Goal: Task Accomplishment & Management: Complete application form

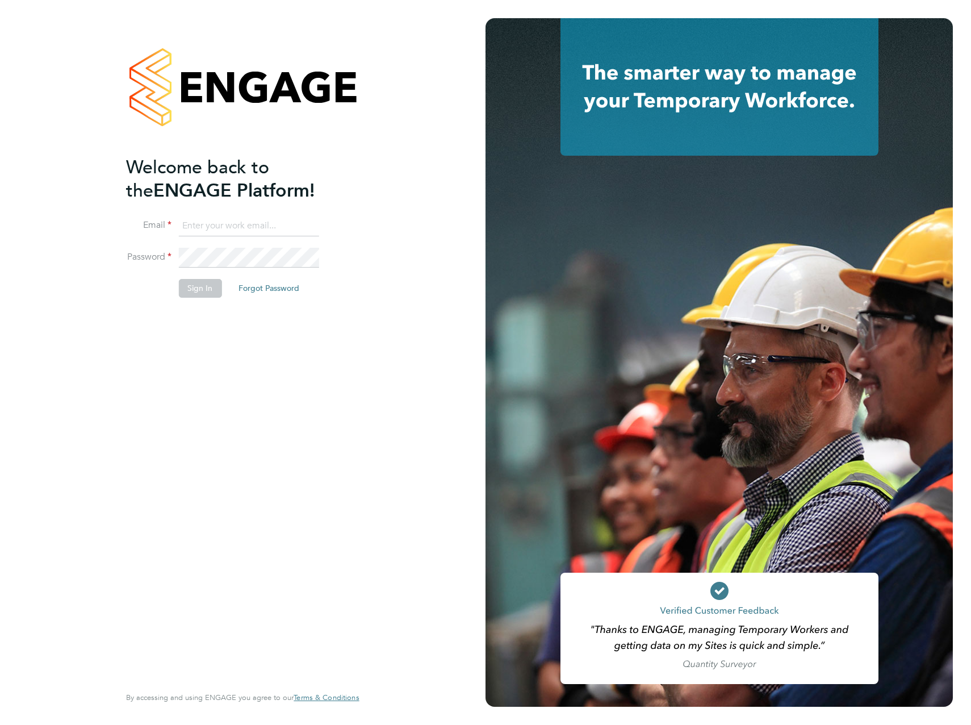
click at [274, 228] on input at bounding box center [248, 226] width 140 height 20
type input "[PERSON_NAME][EMAIL_ADDRESS][DOMAIN_NAME]"
click at [435, 187] on div "Welcome back to the ENGAGE Platform! Email [PERSON_NAME][EMAIL_ADDRESS][DOMAIN_…" at bounding box center [243, 362] width 486 height 725
click at [181, 292] on button "Sign In" at bounding box center [199, 288] width 43 height 18
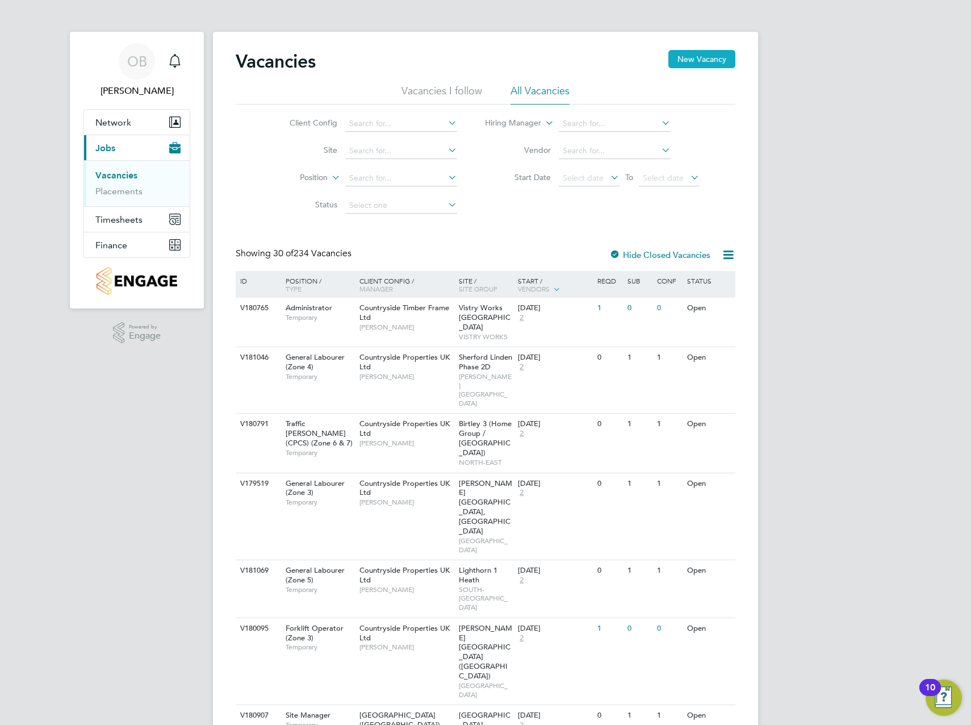
click at [712, 66] on button "New Vacancy" at bounding box center [701, 59] width 67 height 18
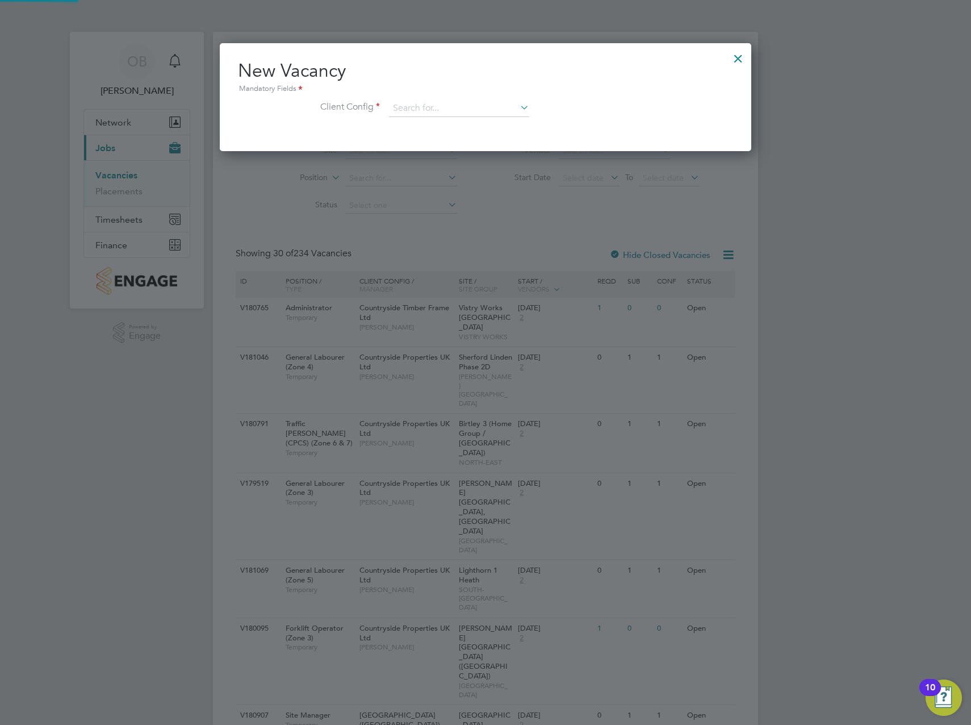
scroll to position [108, 532]
click at [401, 108] on input at bounding box center [459, 108] width 140 height 17
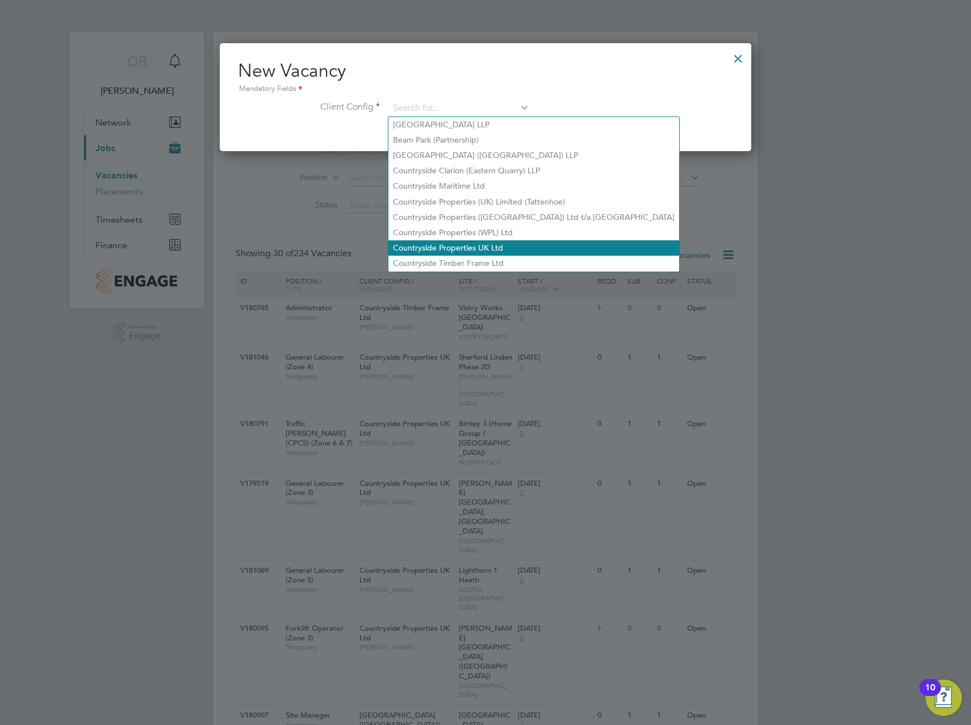
click at [499, 240] on li "Countryside Properties UK Ltd" at bounding box center [533, 247] width 291 height 15
type input "Countryside Properties UK Ltd"
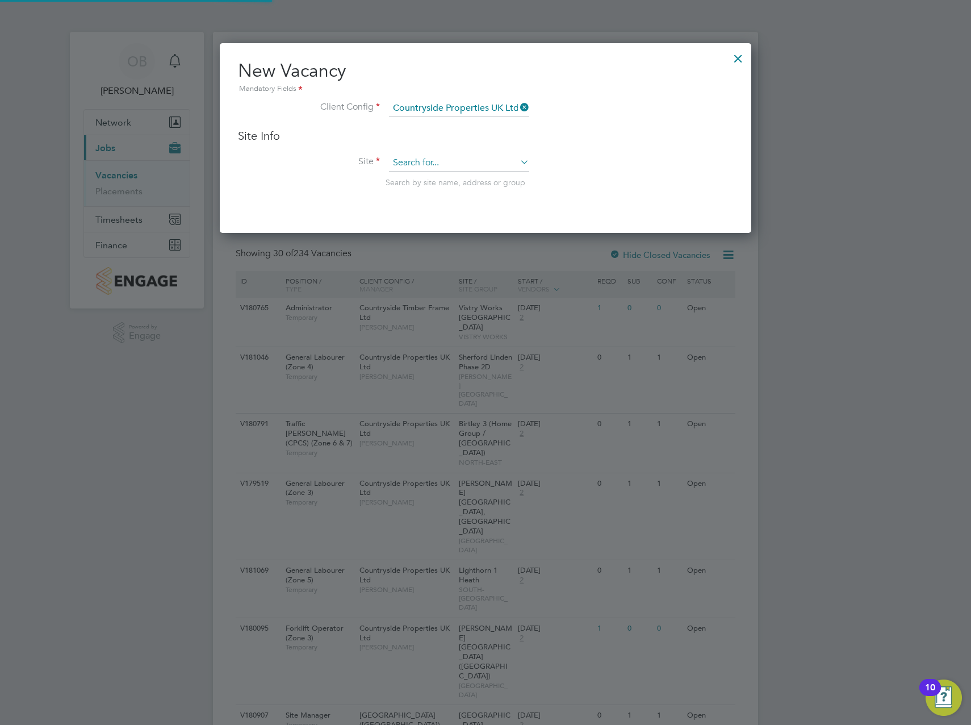
type input "c"
click at [525, 176] on li "Kenilwo rth / Stoneleigh (JV) - Linden" at bounding box center [501, 179] width 227 height 15
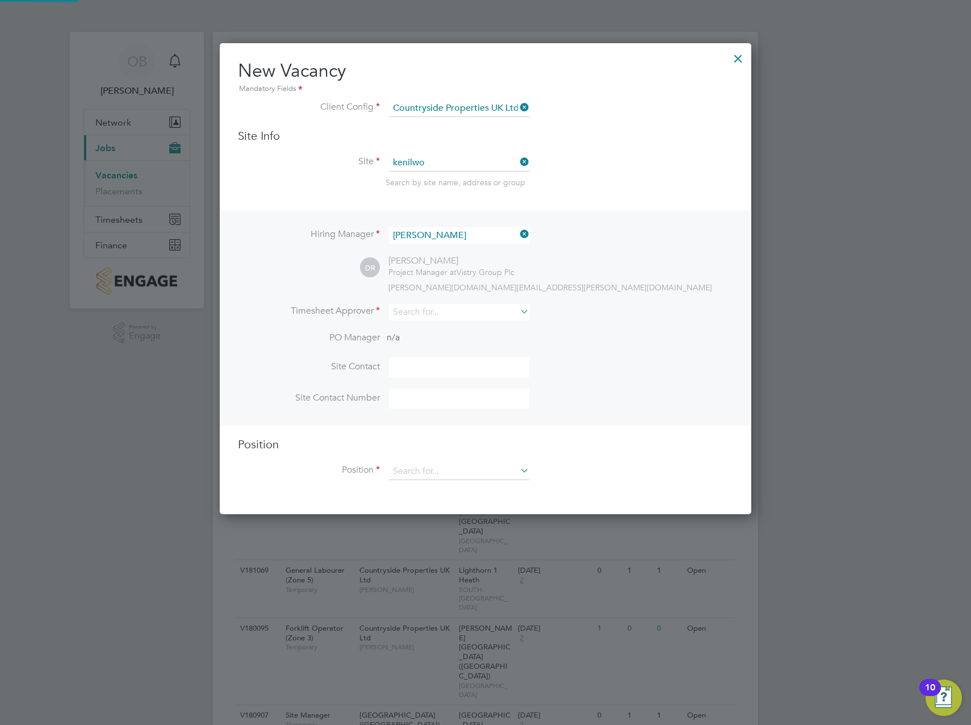
type input "Kenilworth / [PERSON_NAME] (JV) - [GEOGRAPHIC_DATA]"
click at [477, 163] on input at bounding box center [459, 162] width 140 height 17
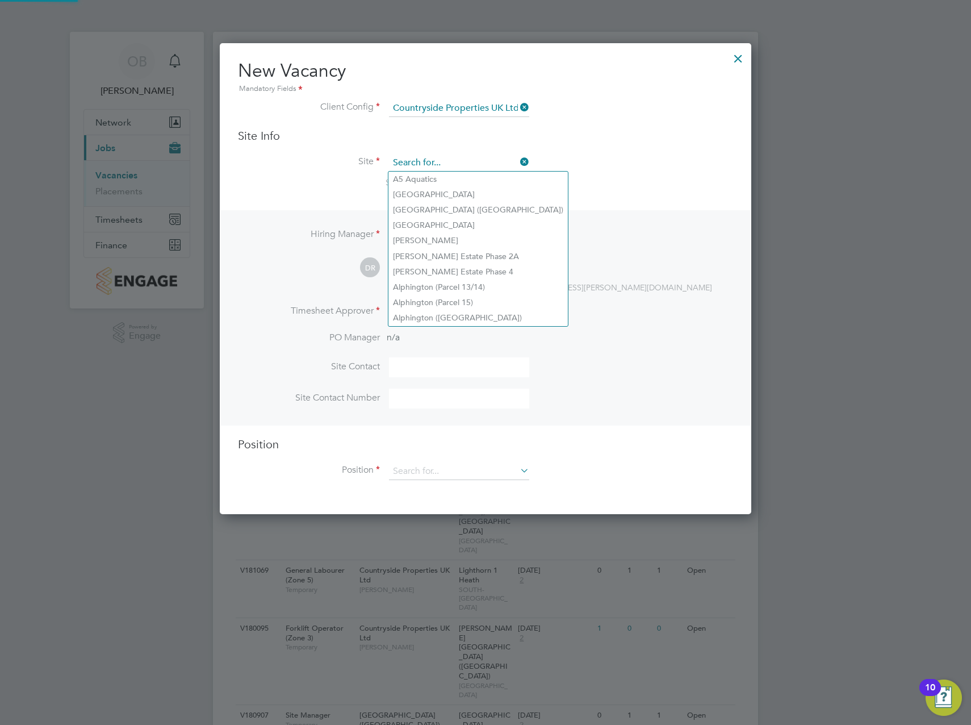
scroll to position [190, 532]
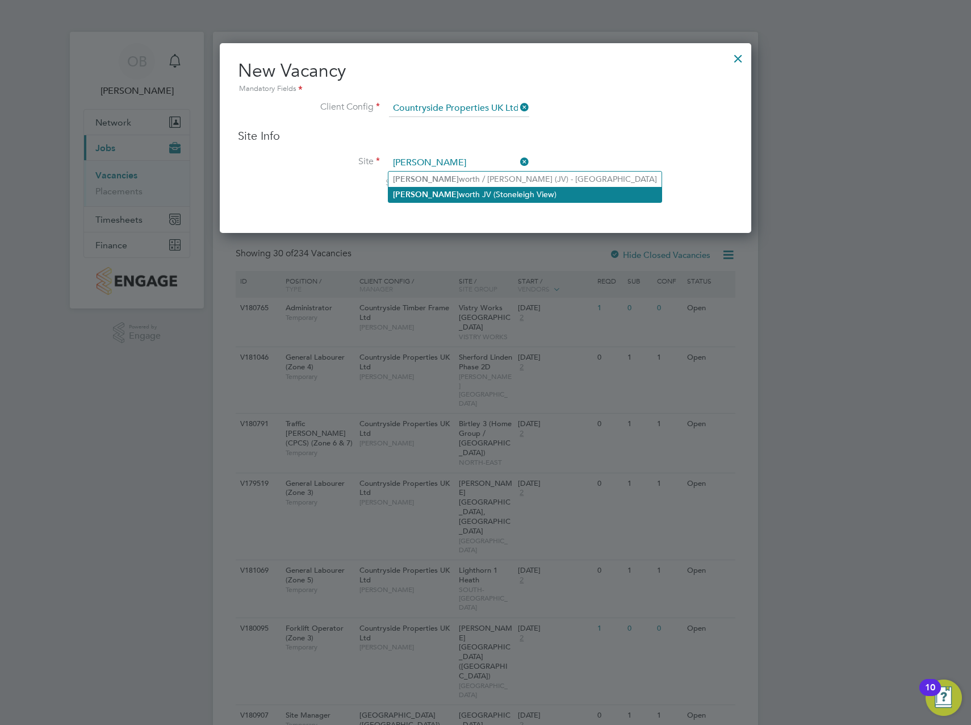
click at [471, 195] on li "Kenil worth JV (Stoneleigh View)" at bounding box center [524, 194] width 273 height 15
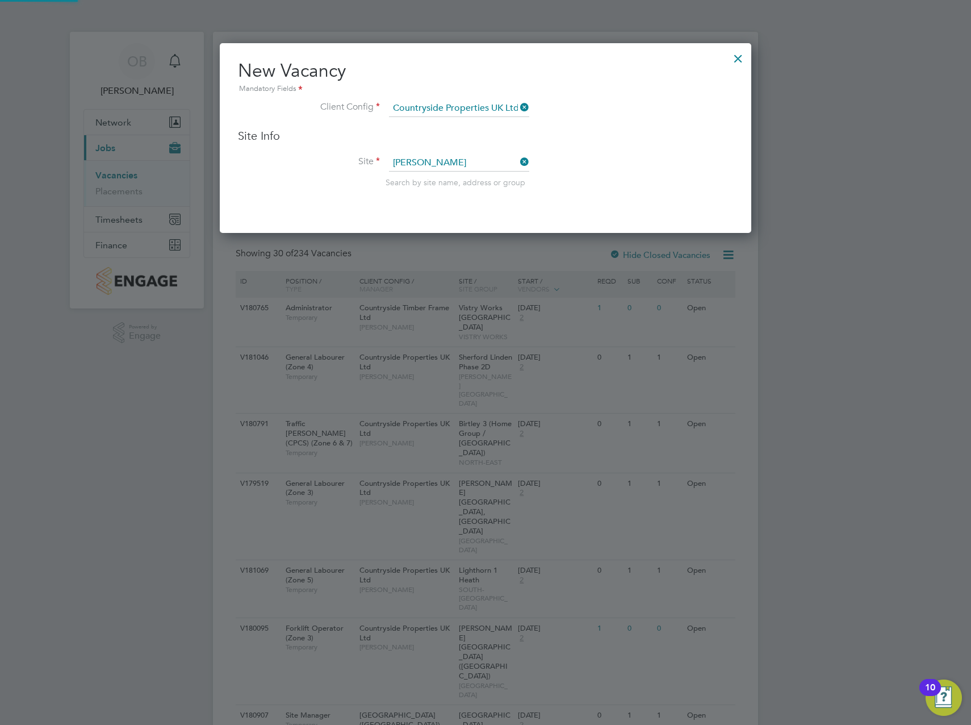
type input "Kenilworth JV (Stoneleigh View)"
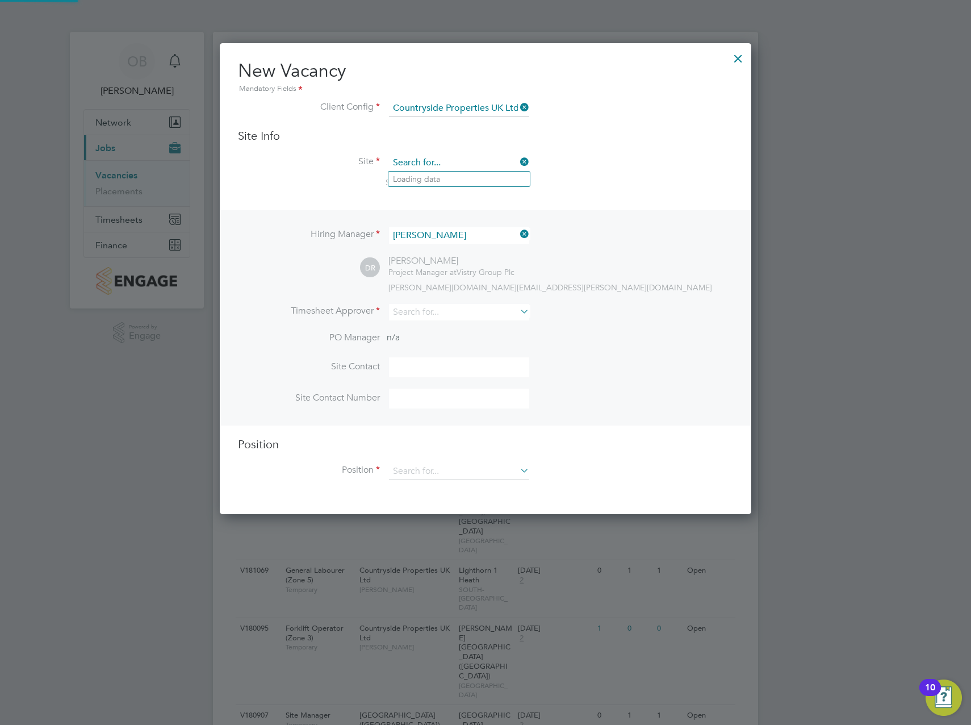
click at [436, 165] on input at bounding box center [459, 162] width 140 height 17
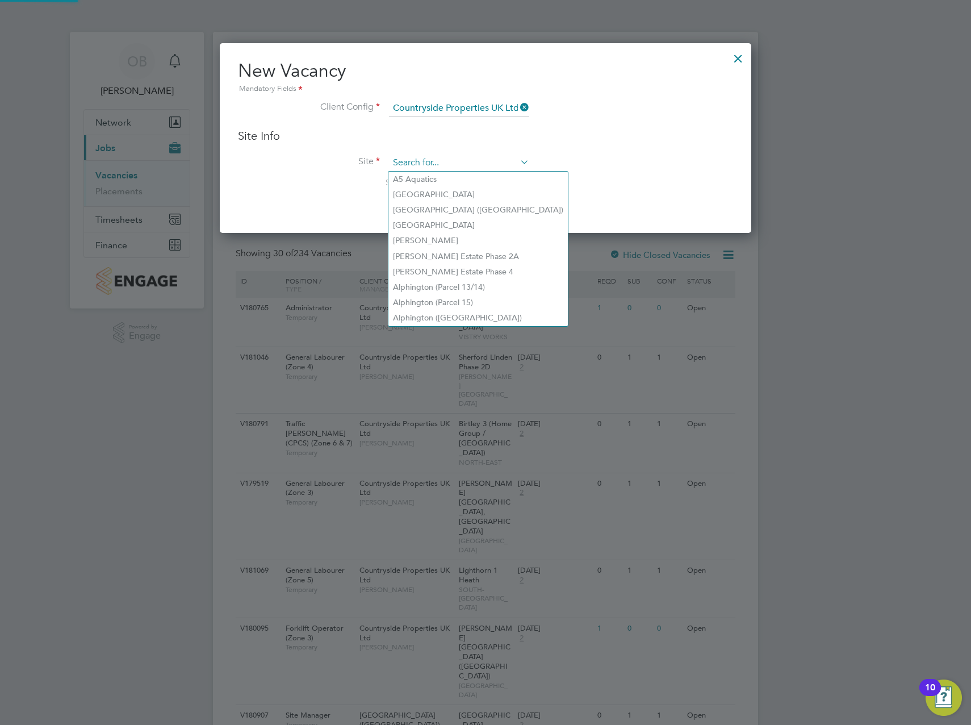
scroll to position [190, 532]
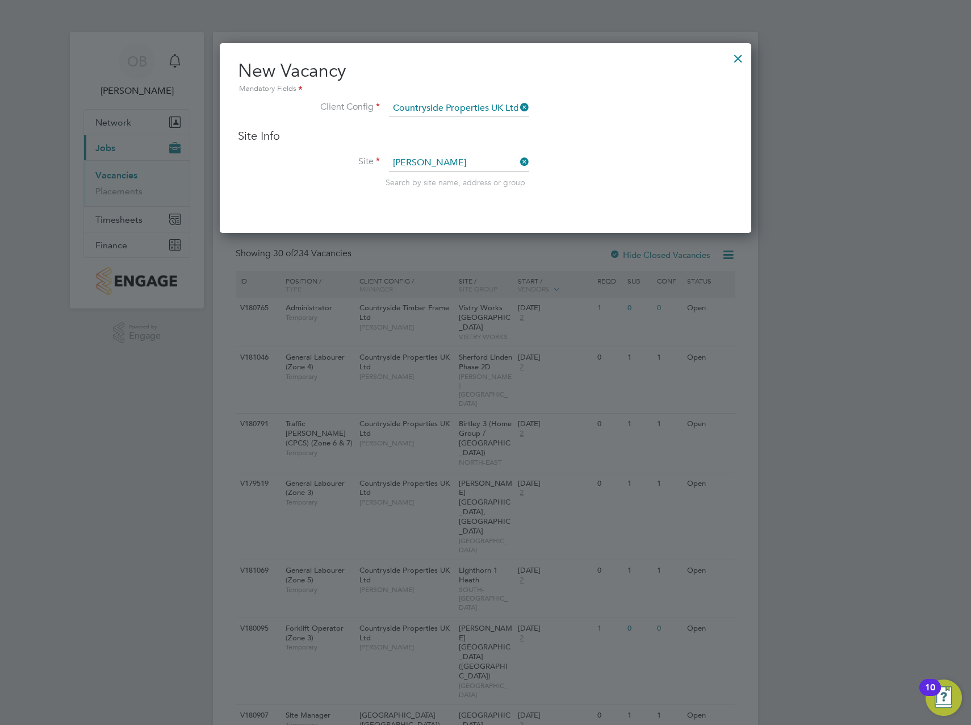
click at [463, 180] on li "Kenil worth / Stoneleigh (JV) - Linden" at bounding box center [524, 179] width 273 height 15
type input "Kenilworth / Stoneleigh (JV) - Linden"
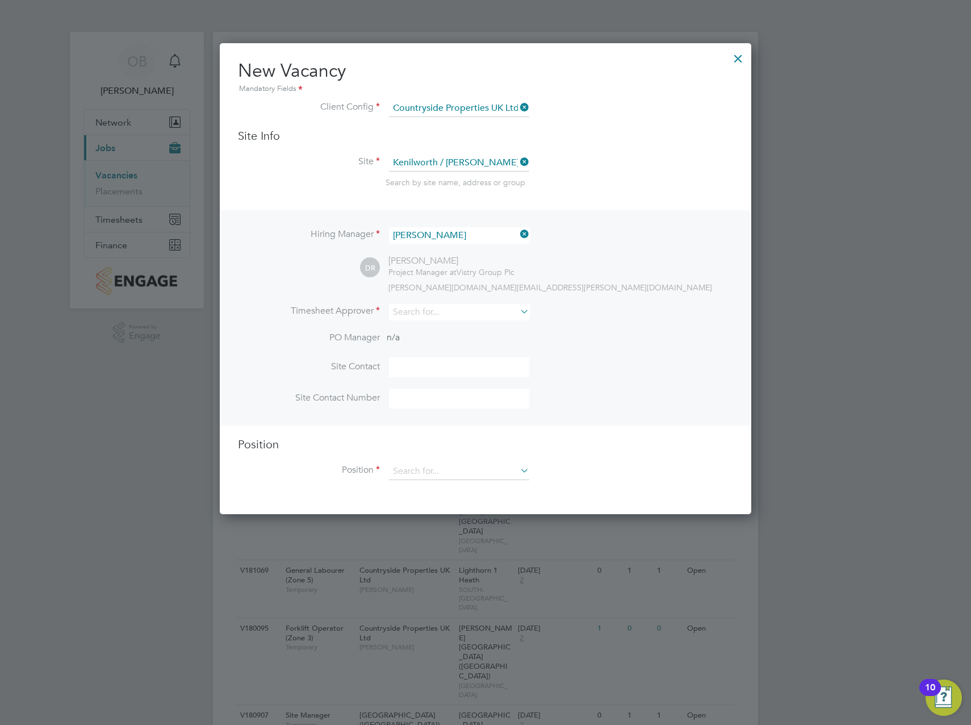
scroll to position [471, 532]
click at [518, 316] on icon at bounding box center [518, 311] width 0 height 16
type input "d"
type input "p"
type input "darre"
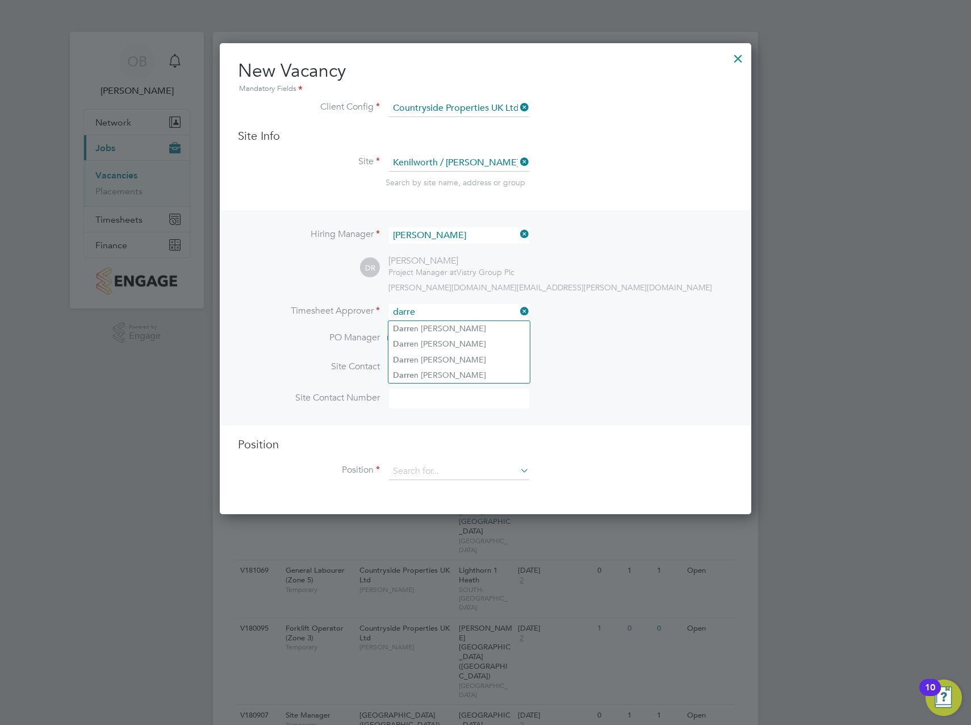
click at [518, 313] on icon at bounding box center [518, 311] width 0 height 16
click at [739, 51] on div at bounding box center [738, 55] width 20 height 20
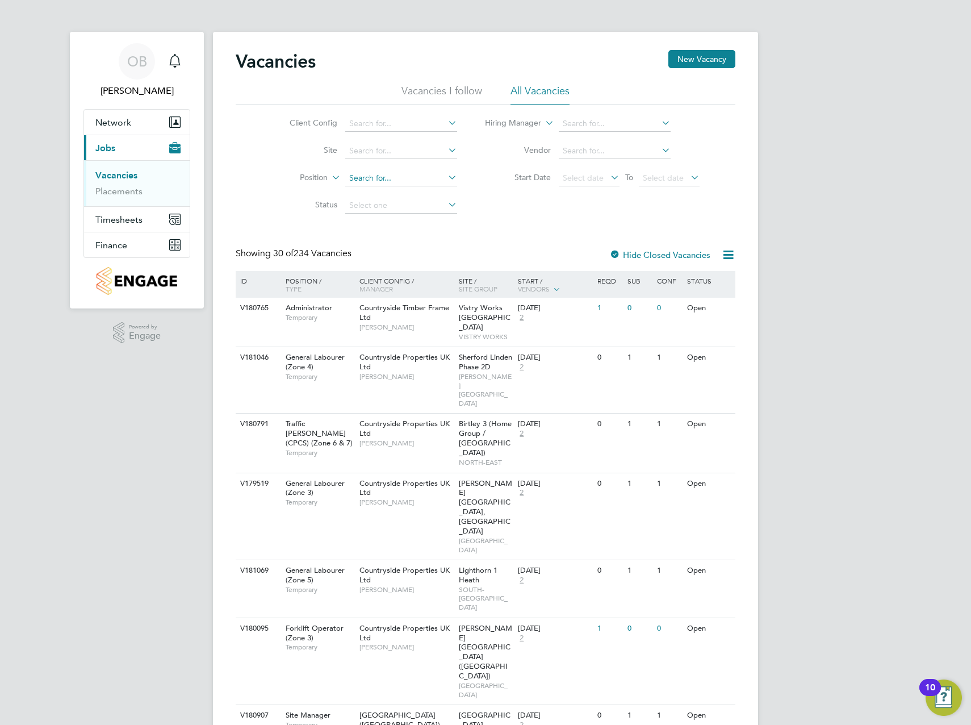
click at [372, 181] on input at bounding box center [401, 178] width 112 height 16
click at [378, 153] on input at bounding box center [401, 151] width 112 height 16
click at [415, 160] on li "Kenilw orth / Stoneleigh (JV) - Linden" at bounding box center [469, 166] width 250 height 15
type input "Kenilworth / Stoneleigh (JV) - Linden"
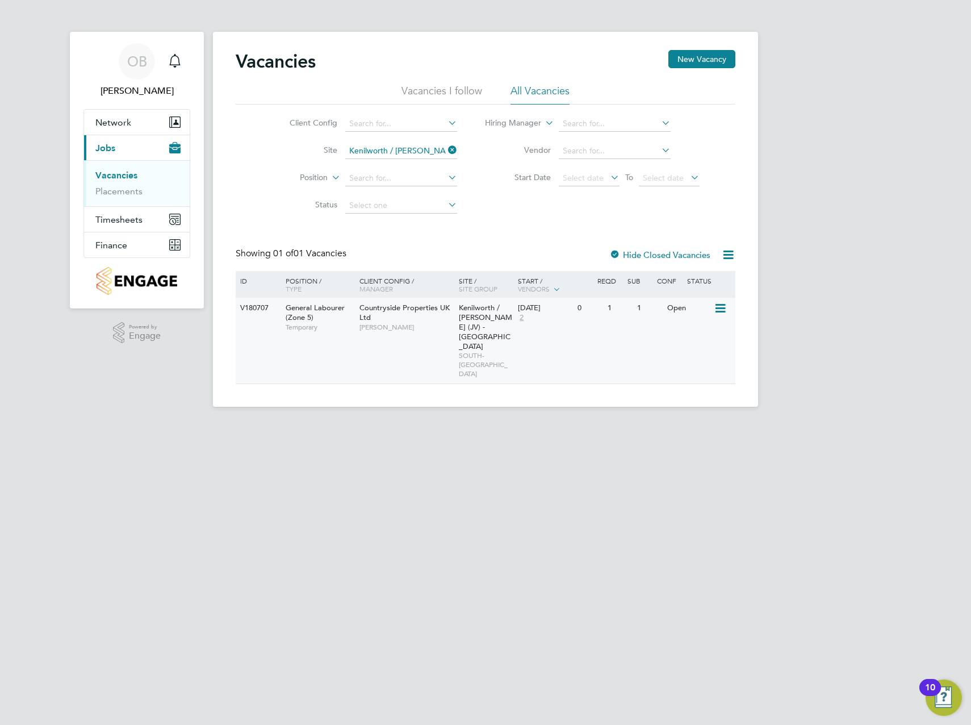
click at [303, 307] on span "General Labourer (Zone 5)" at bounding box center [315, 312] width 59 height 19
click at [102, 196] on link "Placements" at bounding box center [118, 191] width 47 height 11
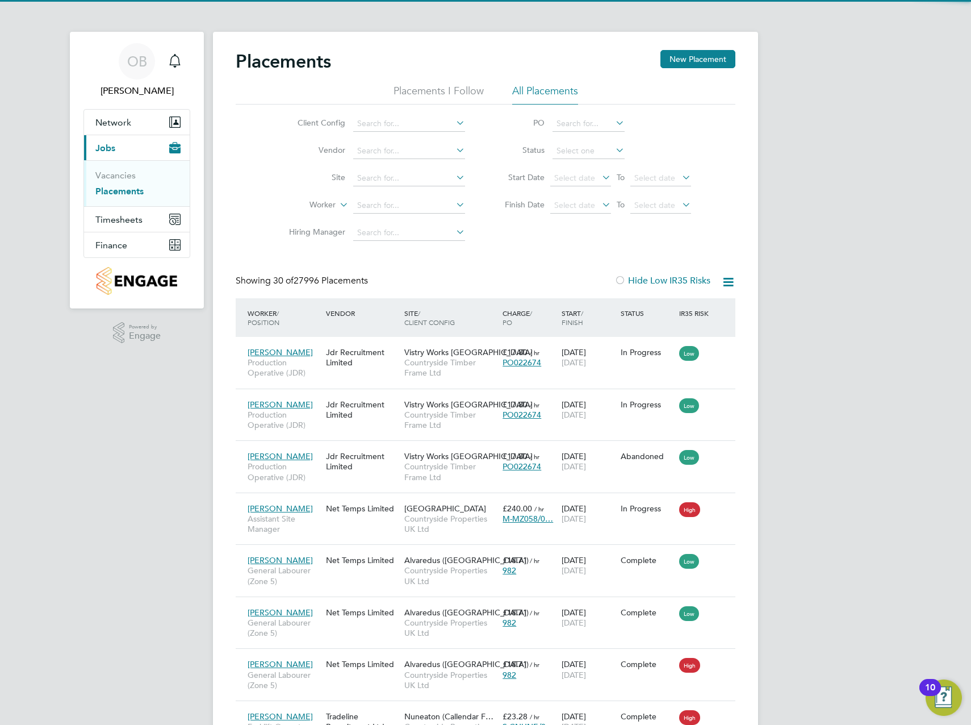
click at [401, 169] on li "Site" at bounding box center [373, 178] width 214 height 27
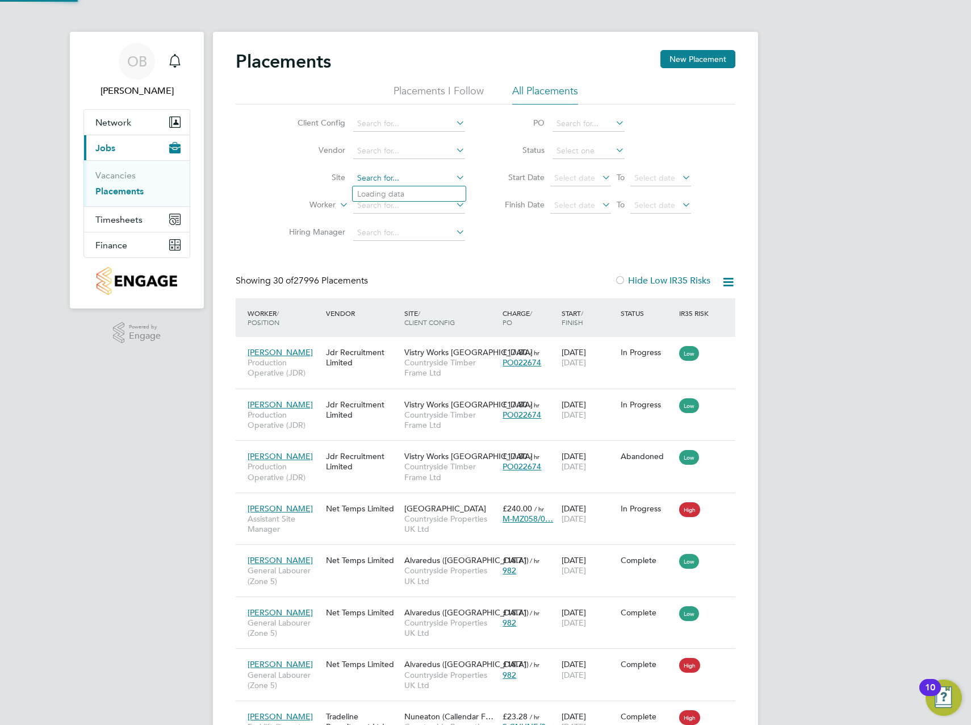
click at [400, 173] on input at bounding box center [409, 178] width 112 height 16
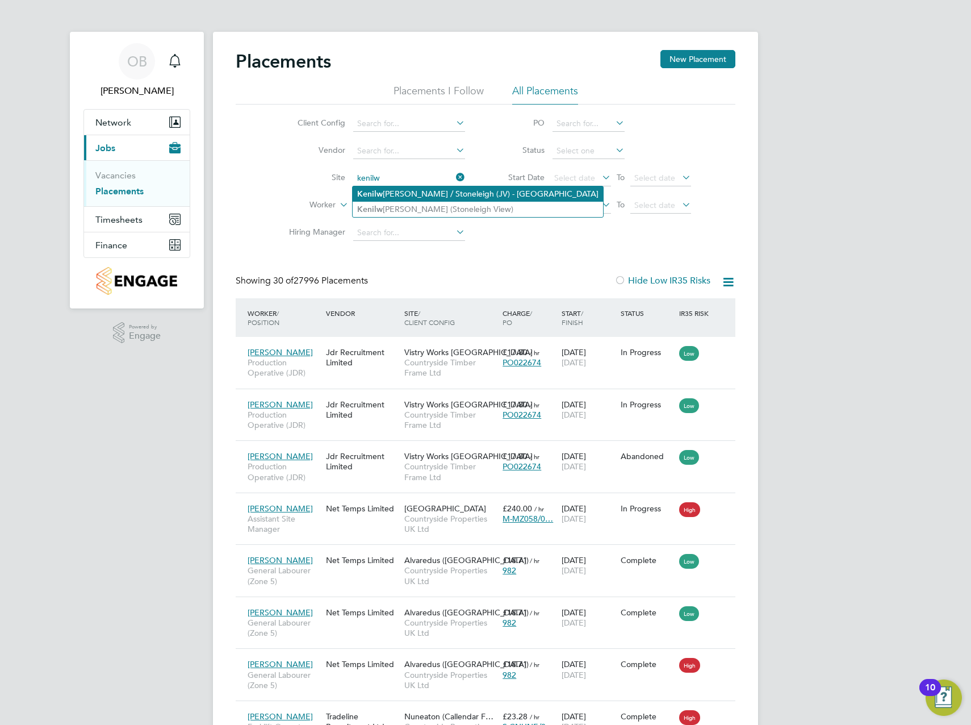
click at [417, 189] on li "Kenilw orth / Stoneleigh (JV) - Linden" at bounding box center [478, 193] width 250 height 15
type input "Kenilworth / Stoneleigh (JV) - Linden"
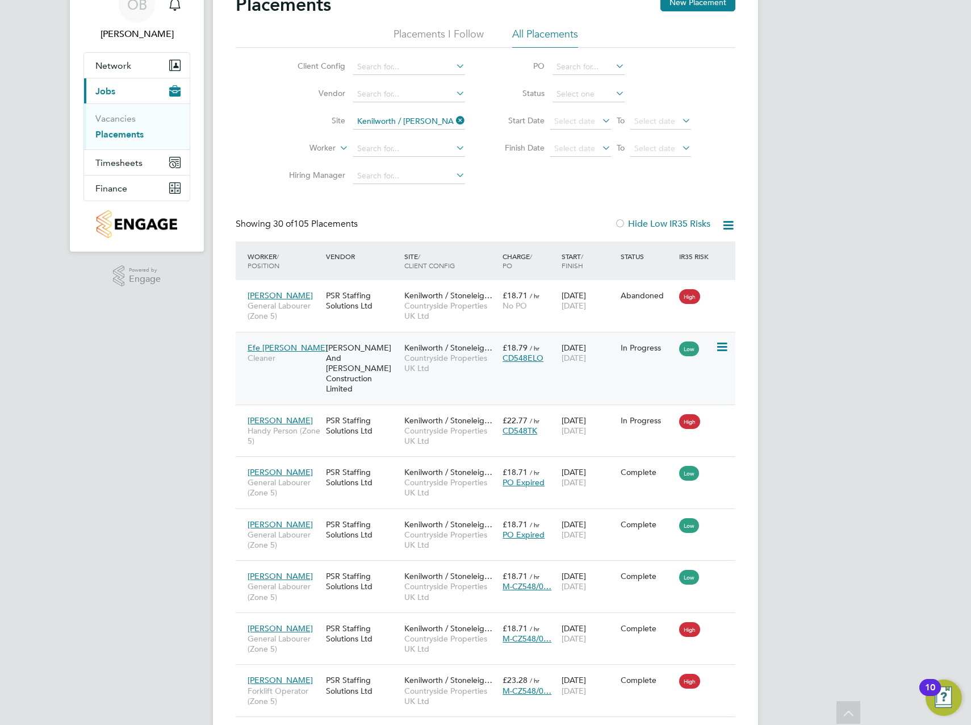
click at [309, 363] on div "Efe Louis Ofua Cleaner" at bounding box center [284, 353] width 78 height 32
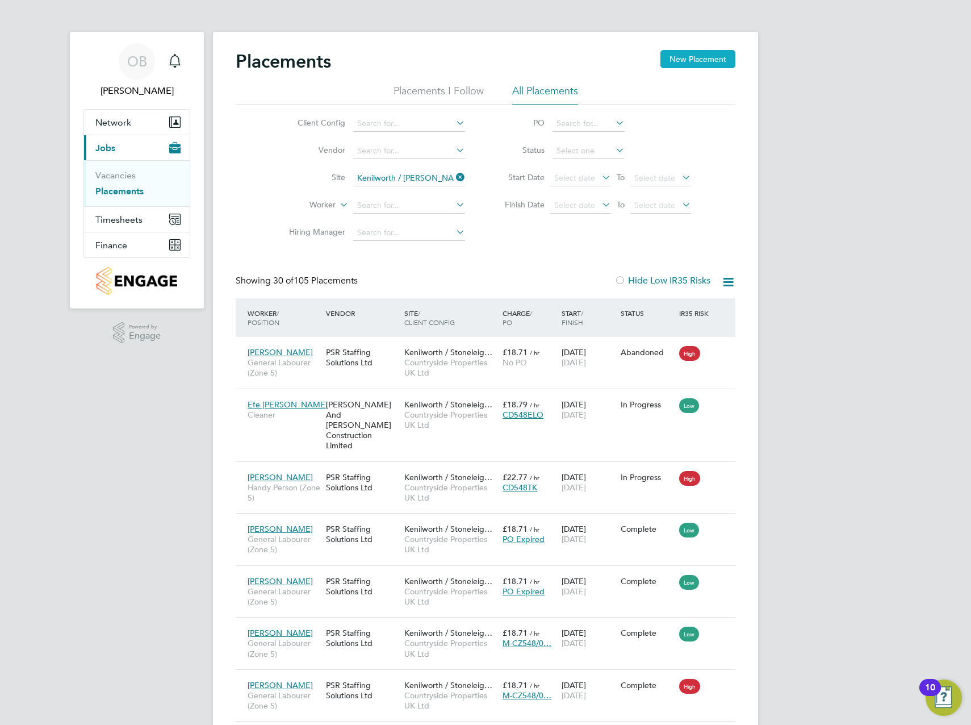
click at [688, 66] on button "New Placement" at bounding box center [698, 59] width 75 height 18
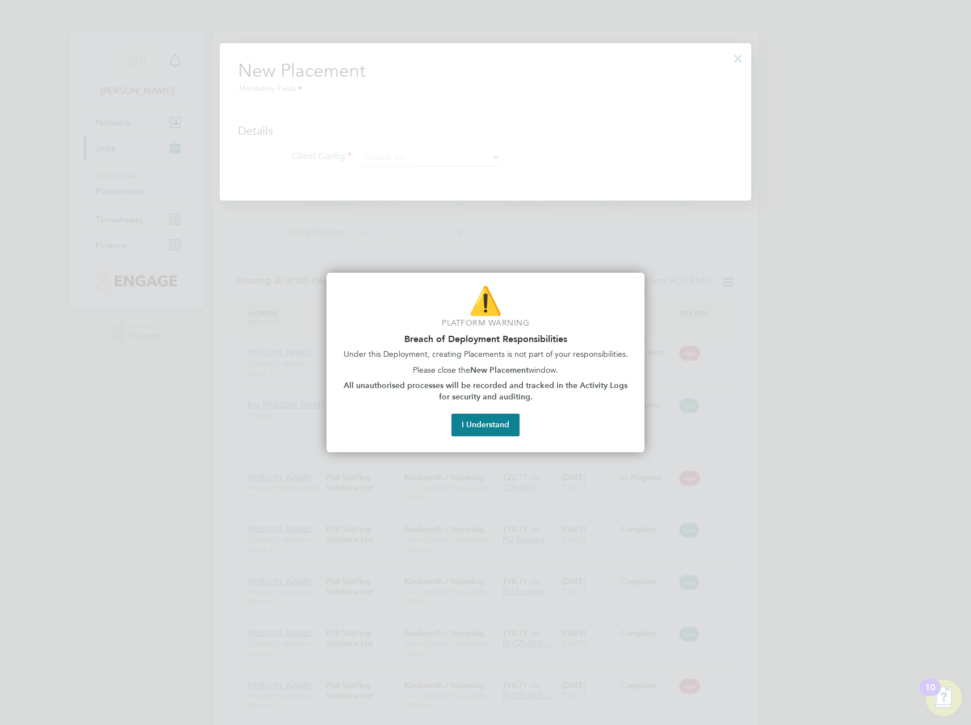
click at [757, 220] on div at bounding box center [485, 362] width 971 height 725
click at [478, 428] on button "I Understand" at bounding box center [486, 424] width 68 height 23
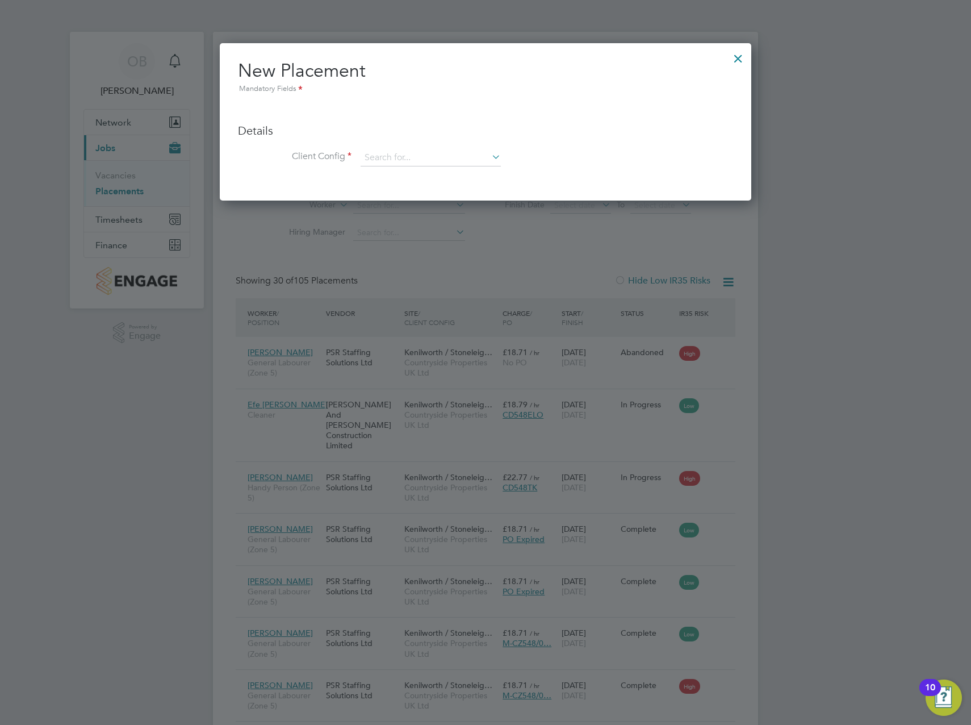
click at [732, 53] on div at bounding box center [738, 55] width 20 height 20
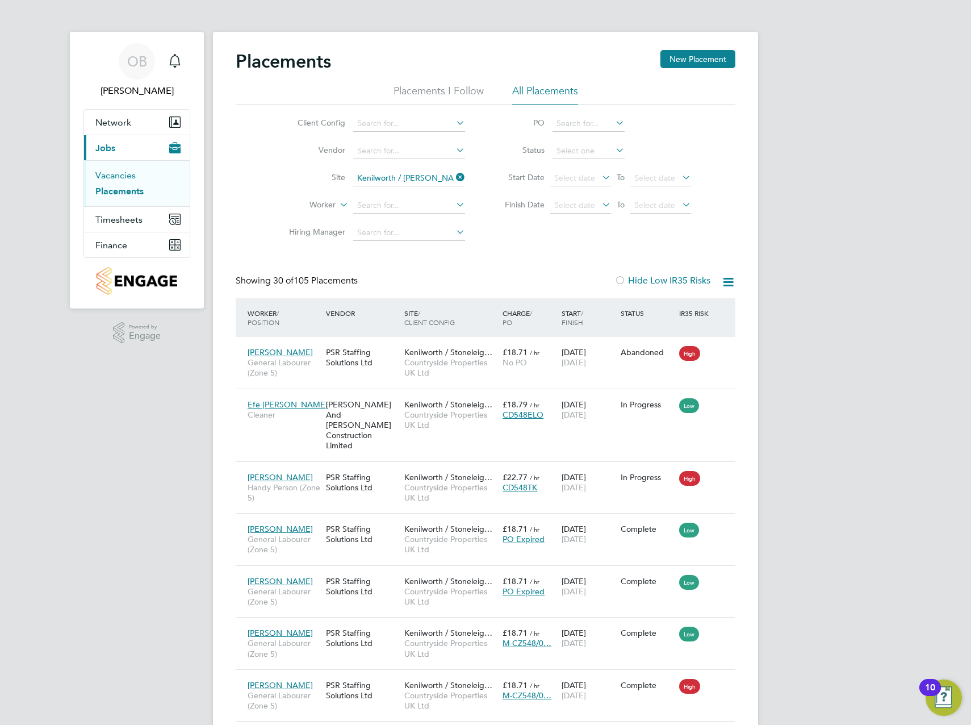
click at [119, 179] on link "Vacancies" at bounding box center [115, 175] width 40 height 11
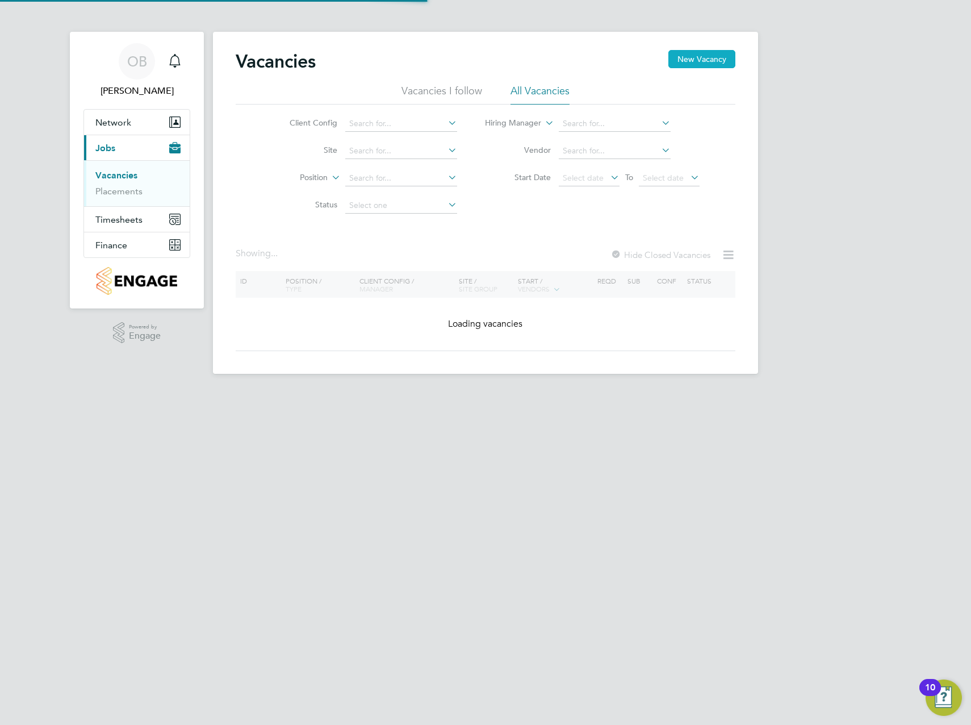
click at [712, 60] on button "New Vacancy" at bounding box center [701, 59] width 67 height 18
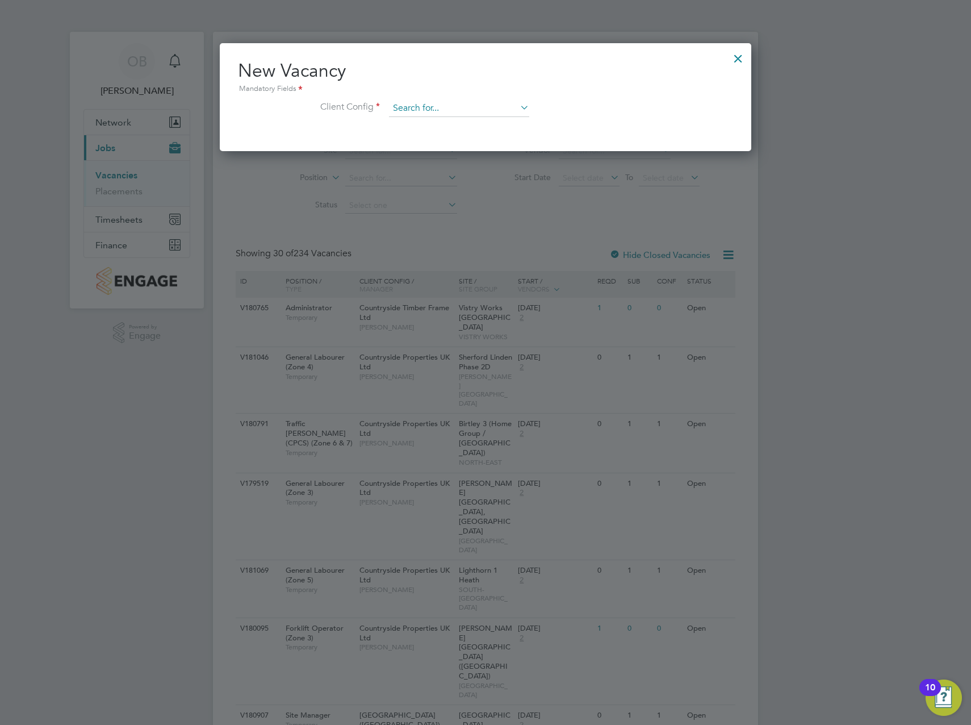
click at [458, 105] on input at bounding box center [459, 108] width 140 height 17
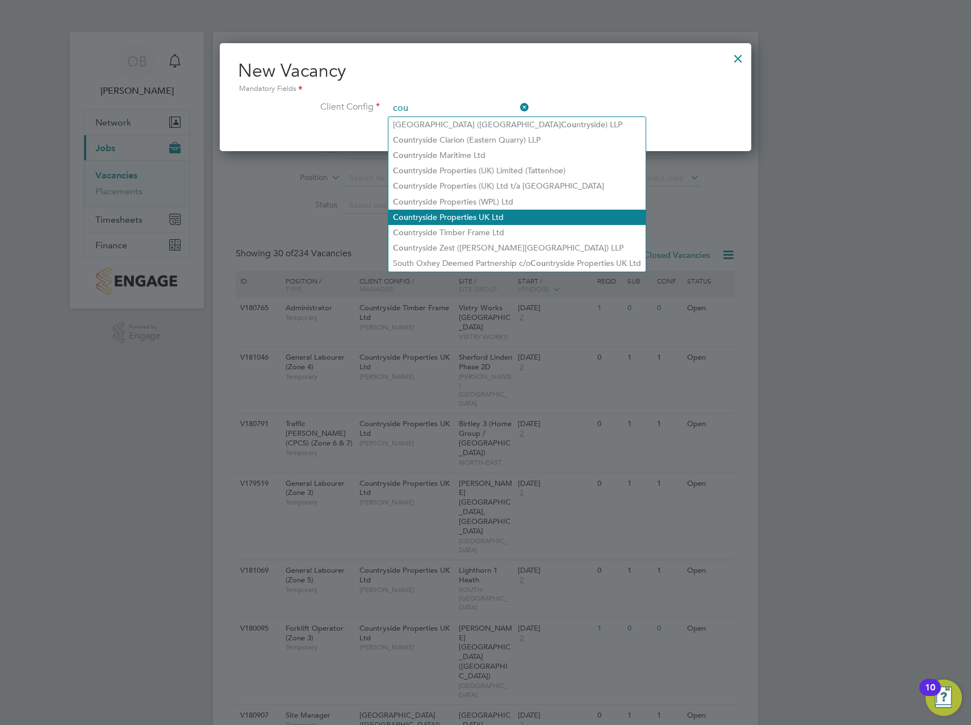
click at [481, 210] on li "Cou ntryside Properties UK Ltd" at bounding box center [516, 217] width 257 height 15
type input "Countryside Properties UK Ltd"
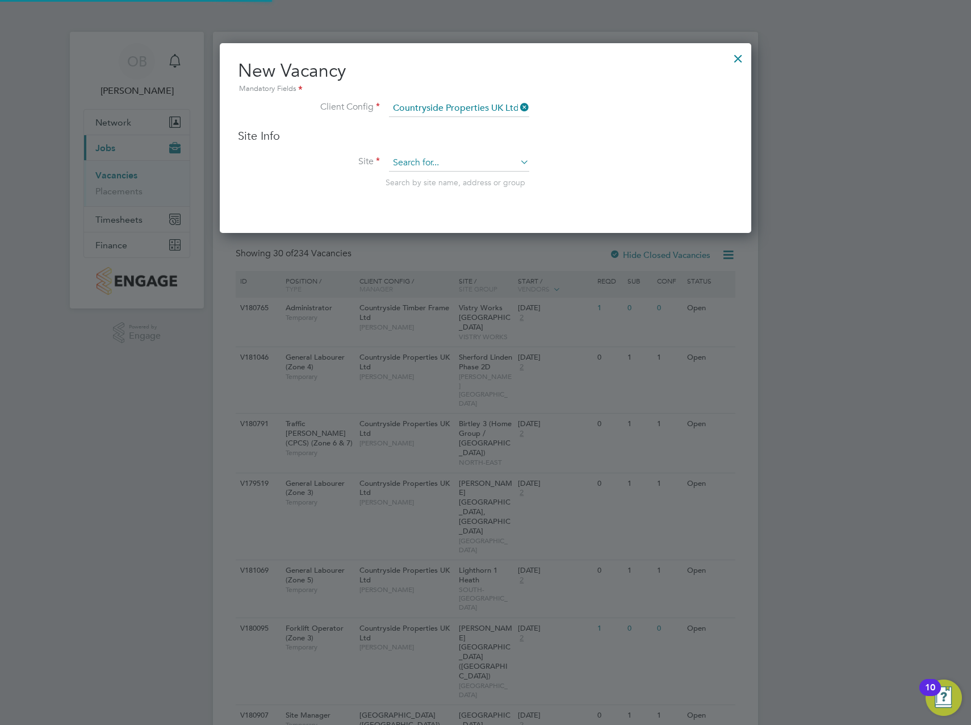
click at [504, 157] on input at bounding box center [459, 162] width 140 height 17
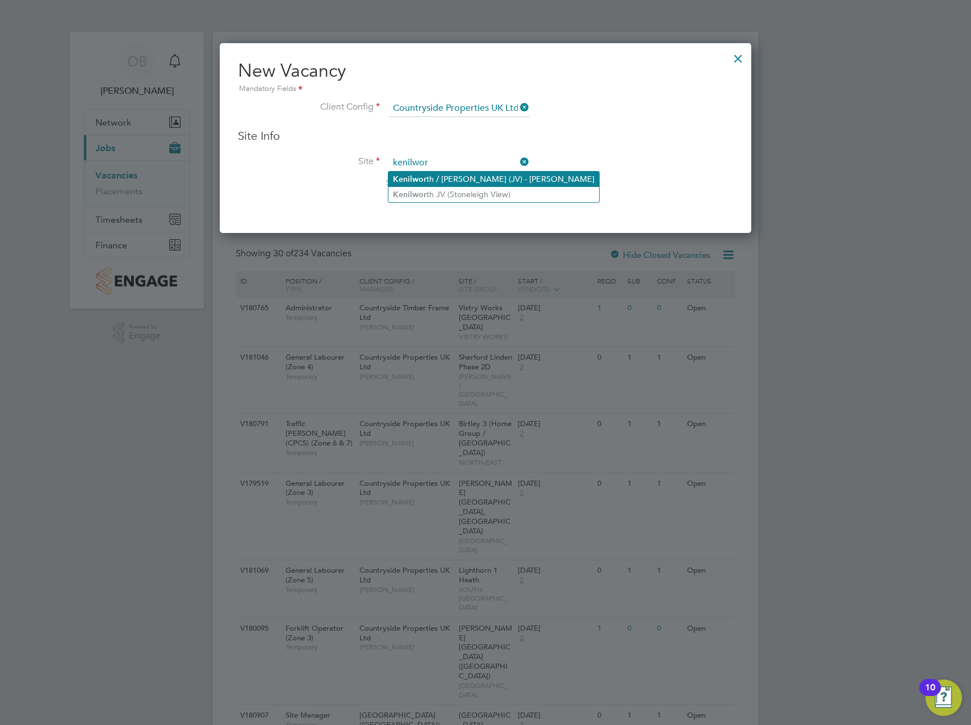
click at [491, 177] on li "Kenilwor th / Stoneleigh (JV) - Linden" at bounding box center [493, 179] width 211 height 15
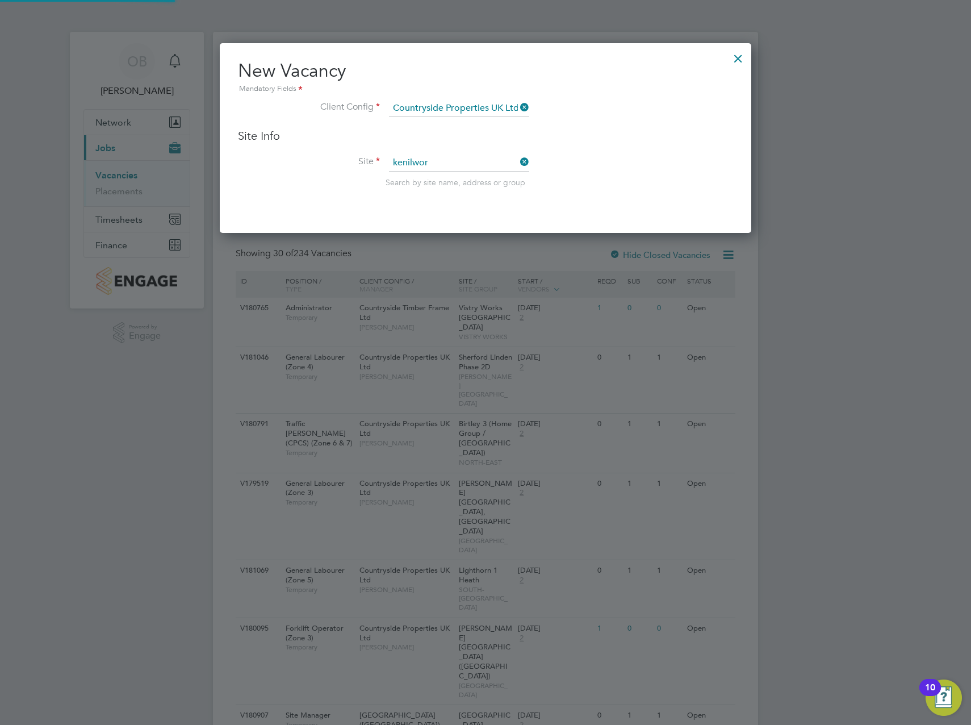
type input "Kenilworth / Stoneleigh (JV) - Linden"
click at [458, 170] on input at bounding box center [459, 162] width 140 height 17
click at [642, 186] on div "Search by site name, address or group" at bounding box center [560, 182] width 348 height 10
click at [492, 162] on input at bounding box center [459, 162] width 140 height 17
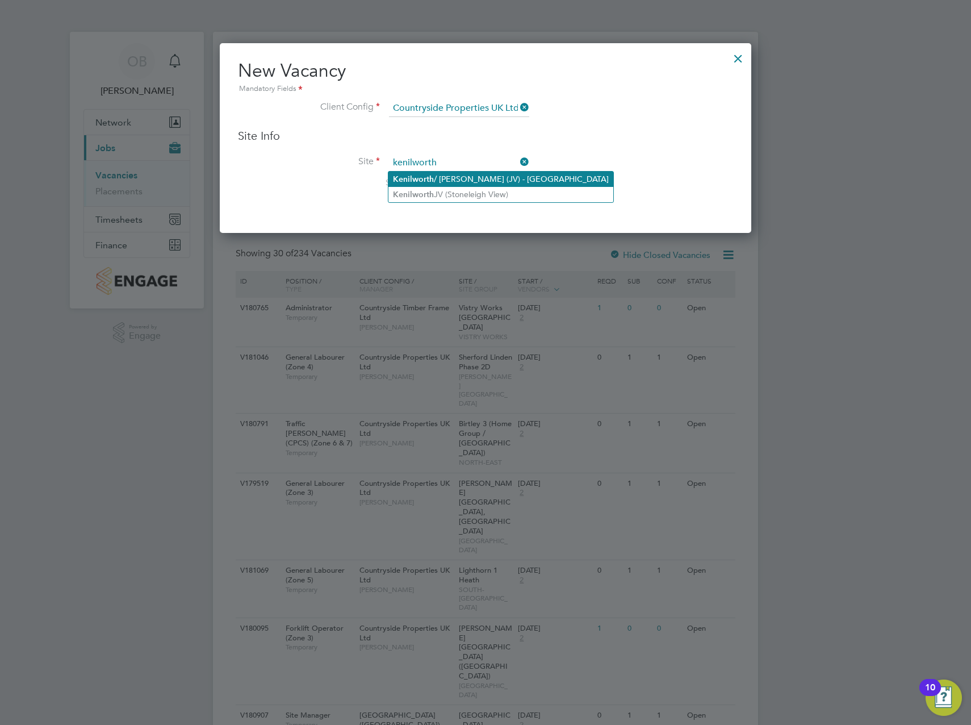
click at [478, 178] on li "Kenilworth / Stoneleigh (JV) - Linden" at bounding box center [500, 179] width 225 height 15
type input "Kenilworth / Stoneleigh (JV) - Linden"
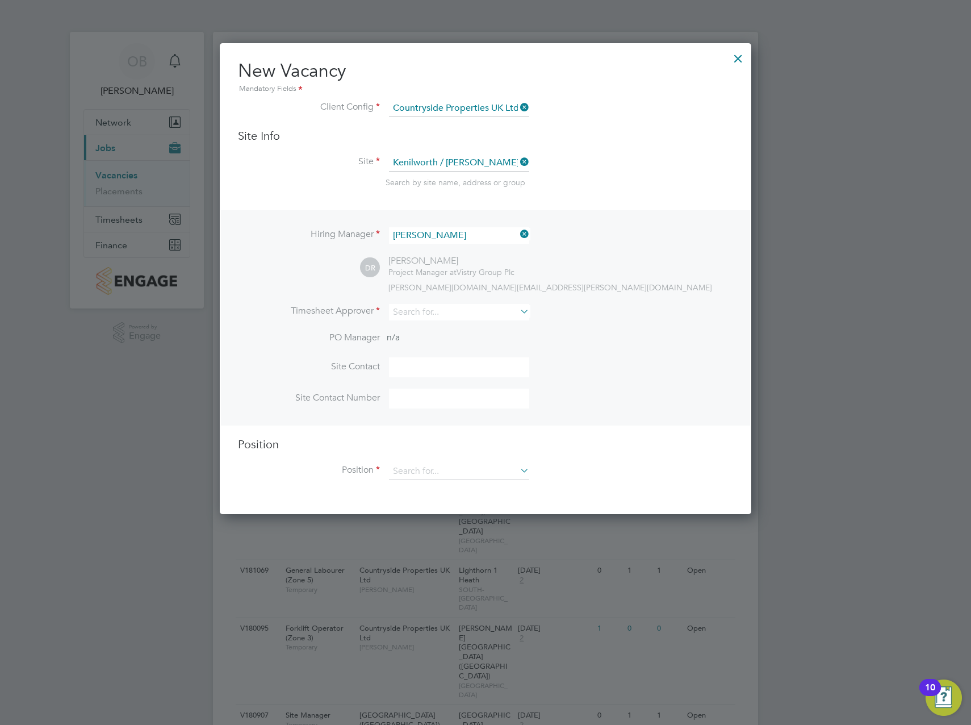
click at [510, 304] on div "Hiring Manager Darren Rogers DR Darren Rogers Project Manager at Vistry Group P…" at bounding box center [485, 317] width 529 height 215
click at [506, 306] on input at bounding box center [459, 312] width 140 height 16
type input "k"
click at [499, 331] on li "Darren Truscott" at bounding box center [458, 328] width 141 height 15
type input "Darren Truscott"
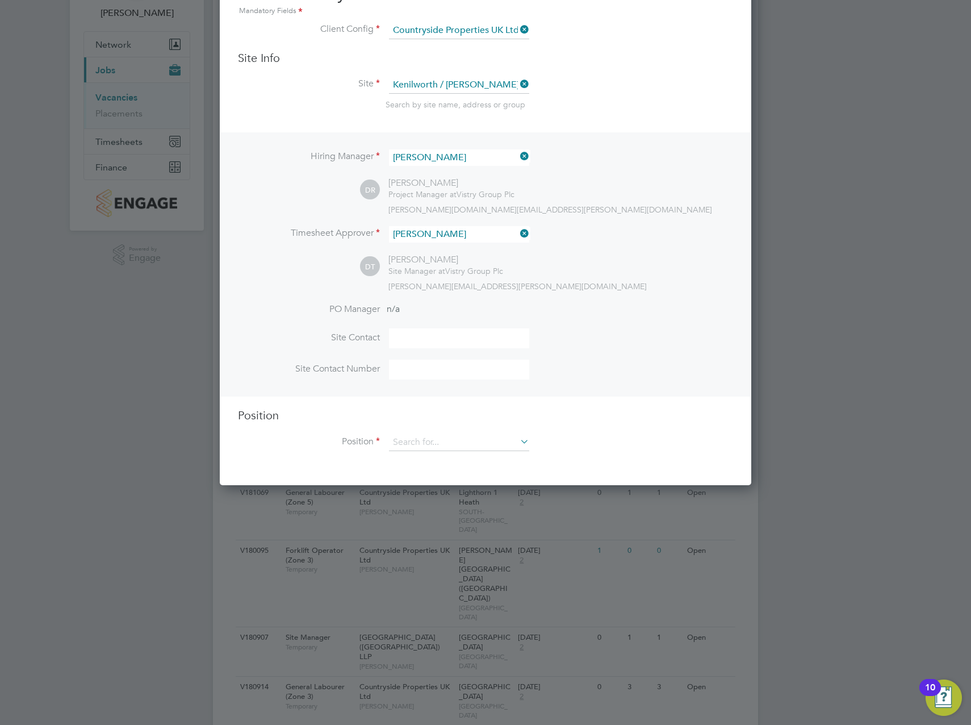
scroll to position [114, 0]
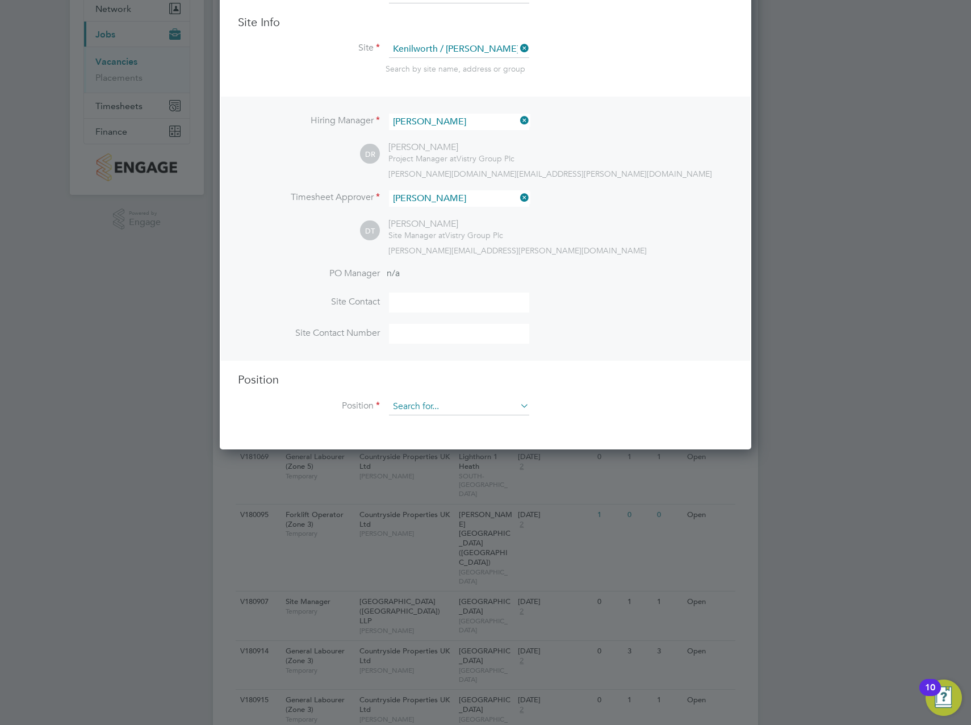
click at [466, 411] on input at bounding box center [459, 406] width 140 height 17
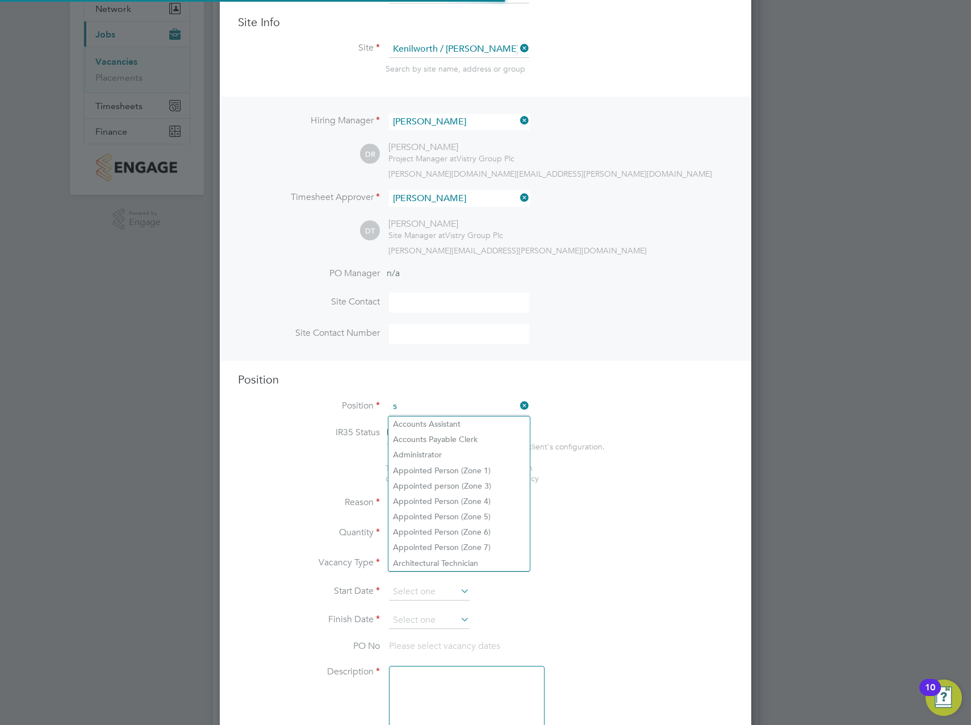
scroll to position [1632, 532]
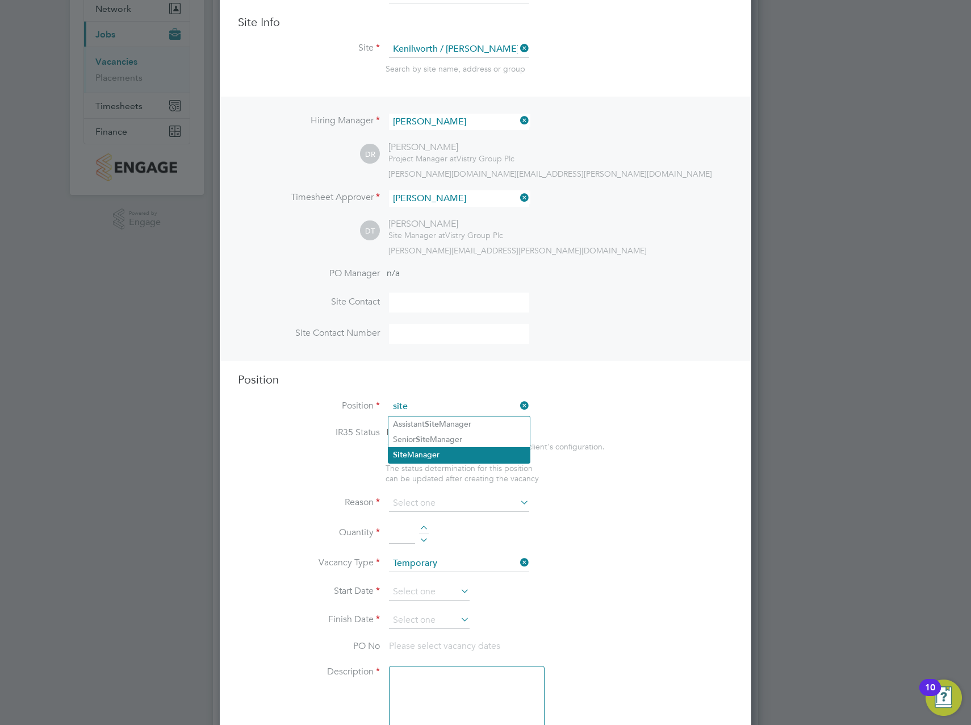
click at [444, 448] on li "Site Manager" at bounding box center [458, 454] width 141 height 15
type input "Site Manager"
type textarea "• Ensures that works are carried out in accordance with the contract informatio…"
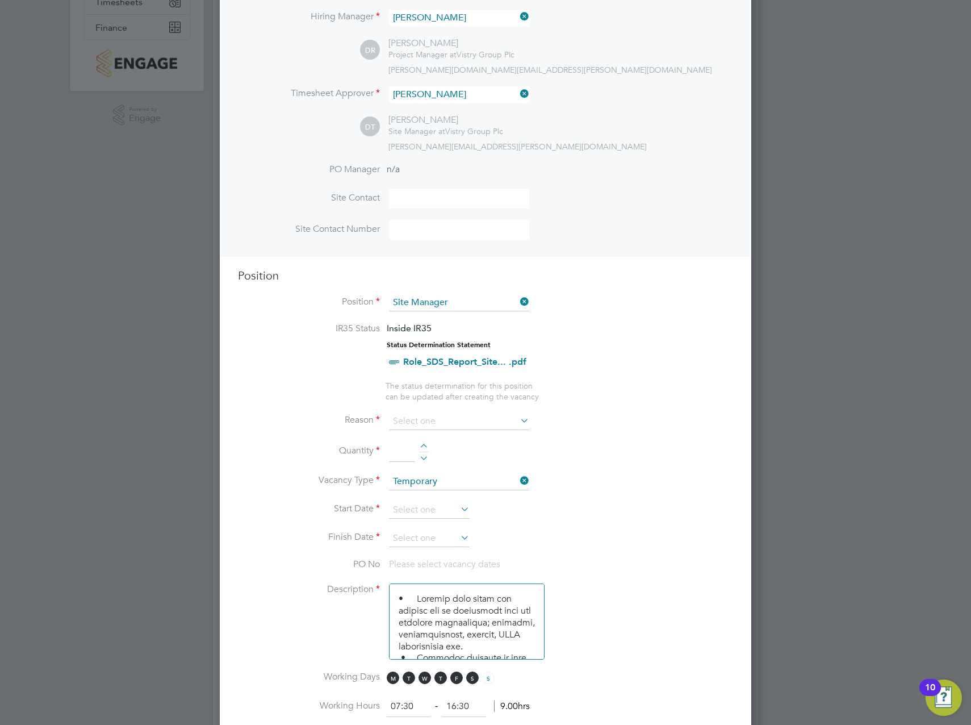
scroll to position [227, 0]
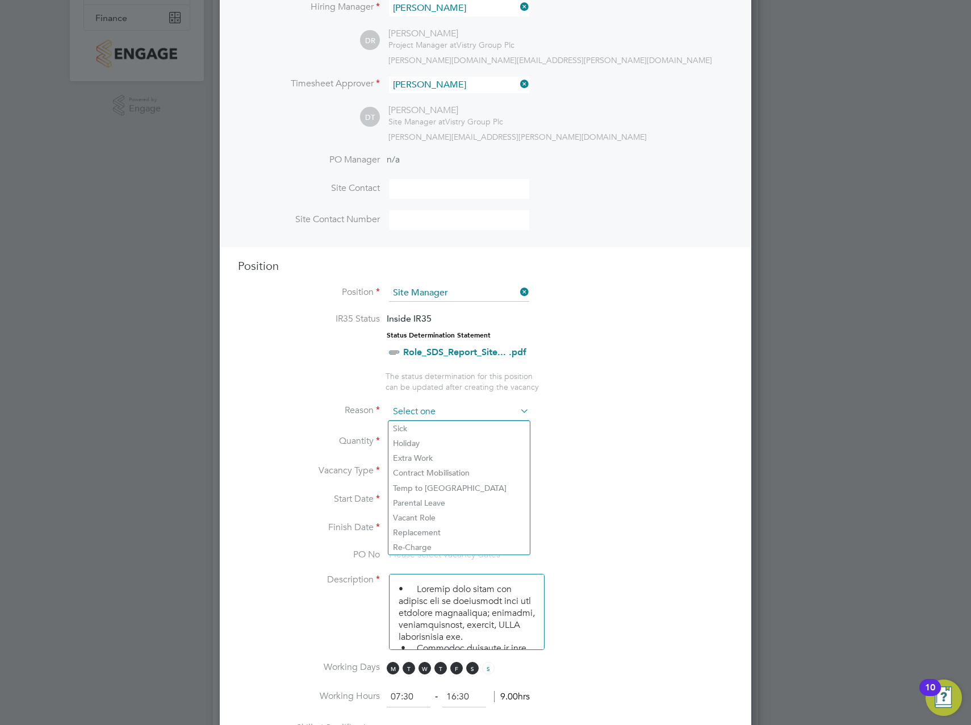
click at [471, 414] on input at bounding box center [459, 411] width 140 height 17
click at [450, 434] on li "Sick" at bounding box center [458, 428] width 141 height 15
type input "Sick"
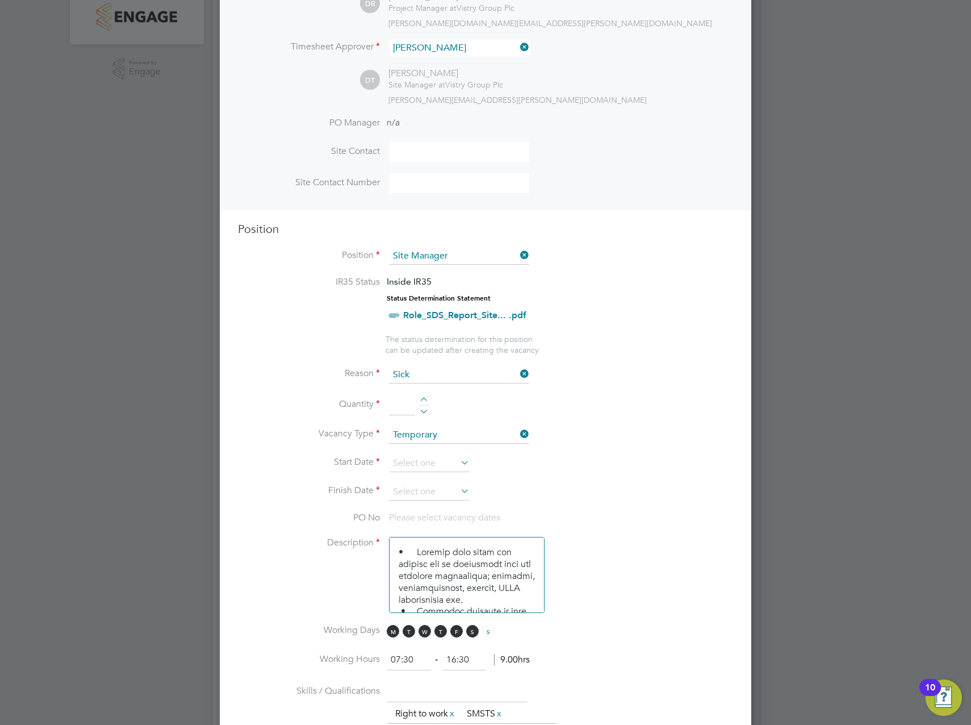
scroll to position [284, 0]
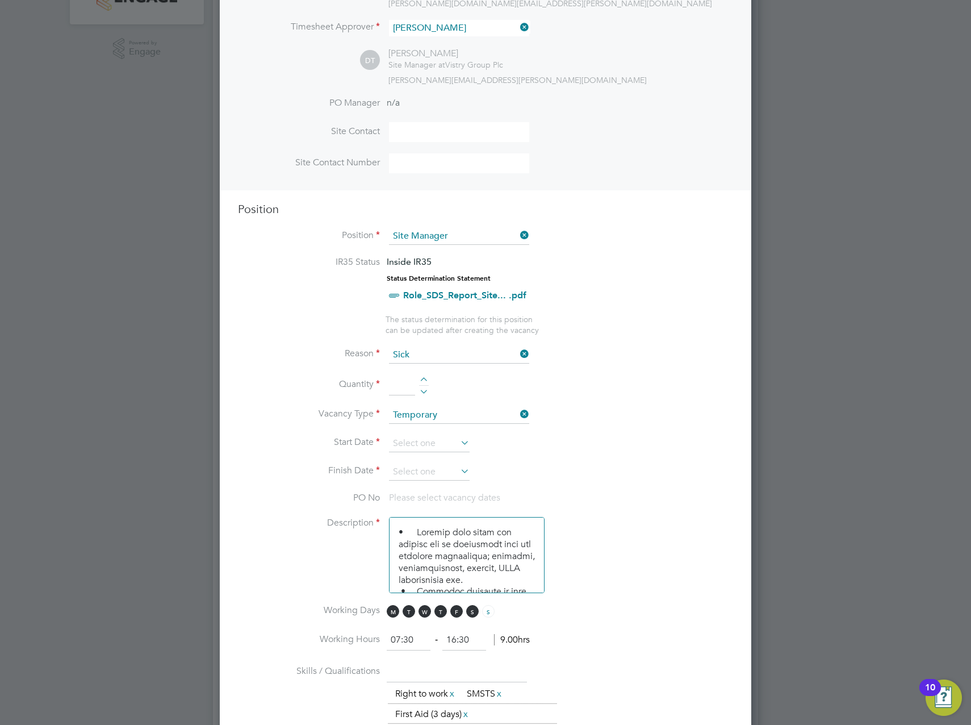
click at [426, 379] on div at bounding box center [424, 381] width 10 height 8
type input "1"
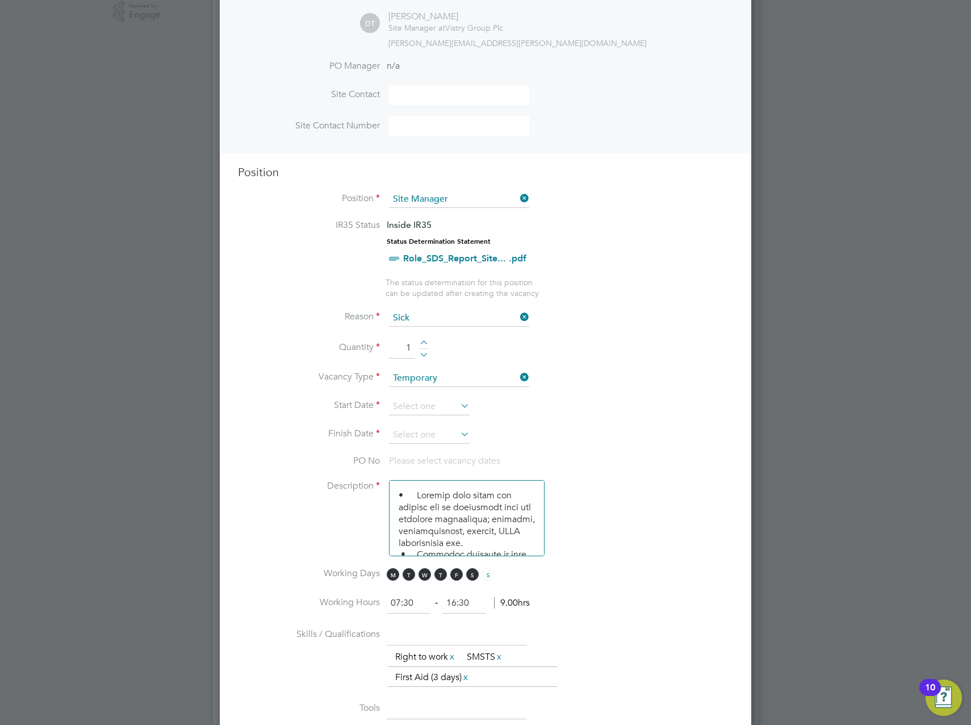
scroll to position [341, 0]
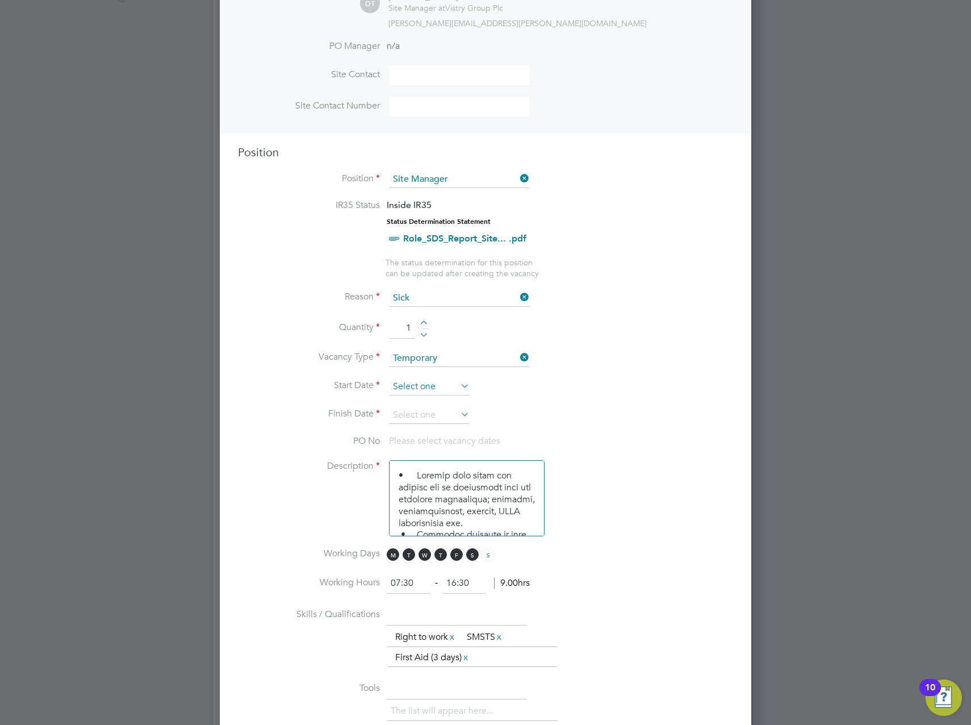
click at [452, 389] on input at bounding box center [429, 386] width 81 height 17
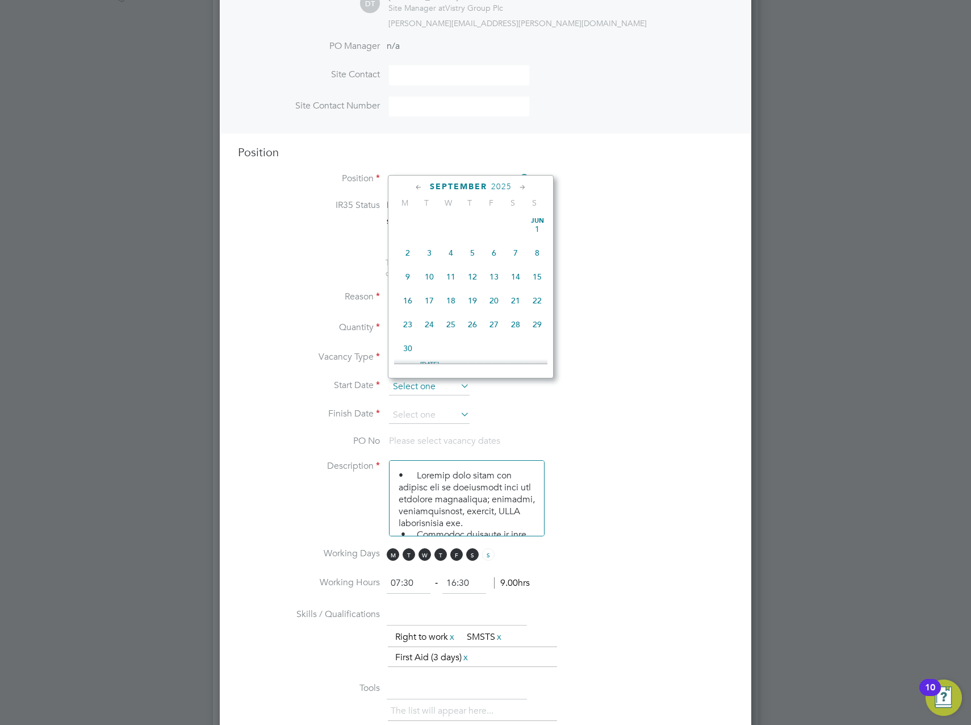
scroll to position [418, 0]
click at [429, 271] on span "23" at bounding box center [430, 266] width 22 height 22
type input "23 Sep 2025"
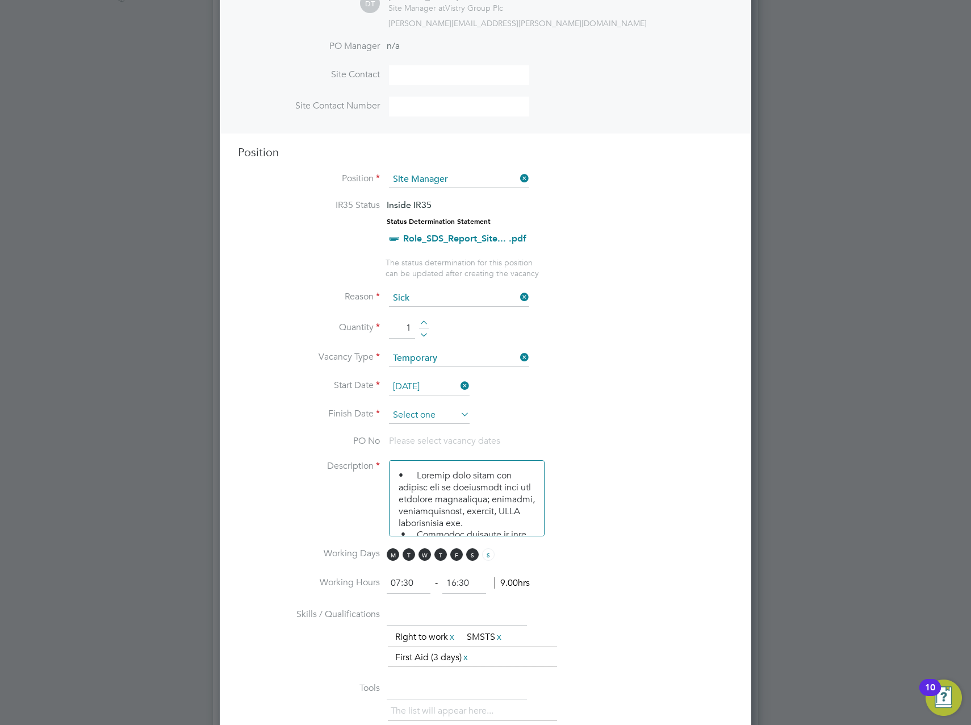
click at [417, 412] on input at bounding box center [429, 415] width 81 height 17
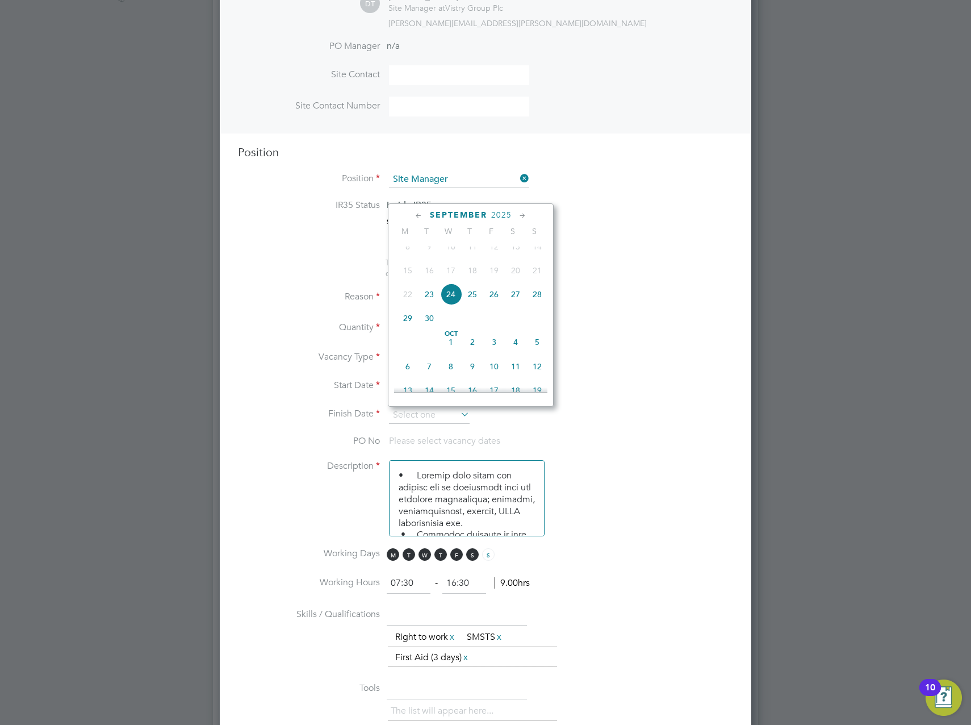
click at [425, 303] on span "23" at bounding box center [430, 294] width 22 height 22
type input "23 Sep 2025"
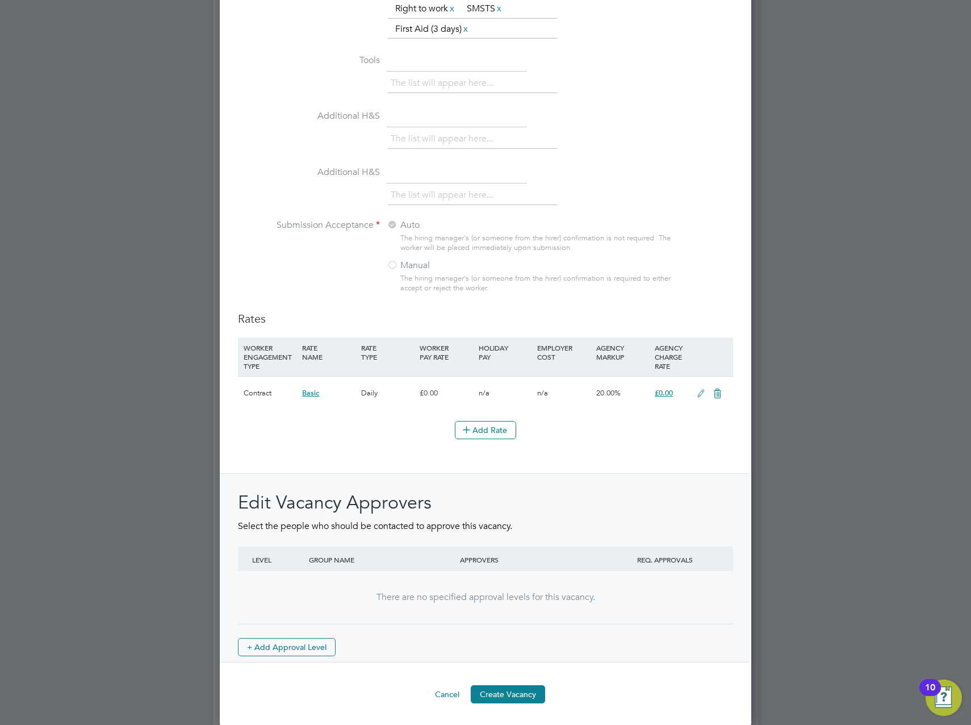
scroll to position [1067, 0]
click at [512, 689] on button "Create Vacancy" at bounding box center [508, 693] width 74 height 18
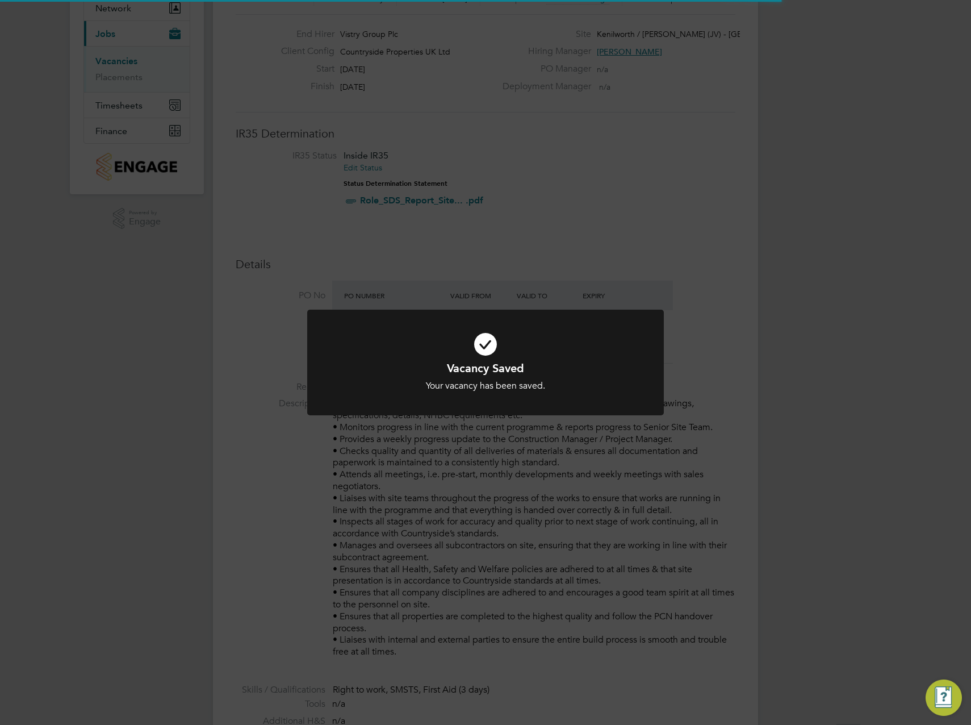
scroll to position [34, 80]
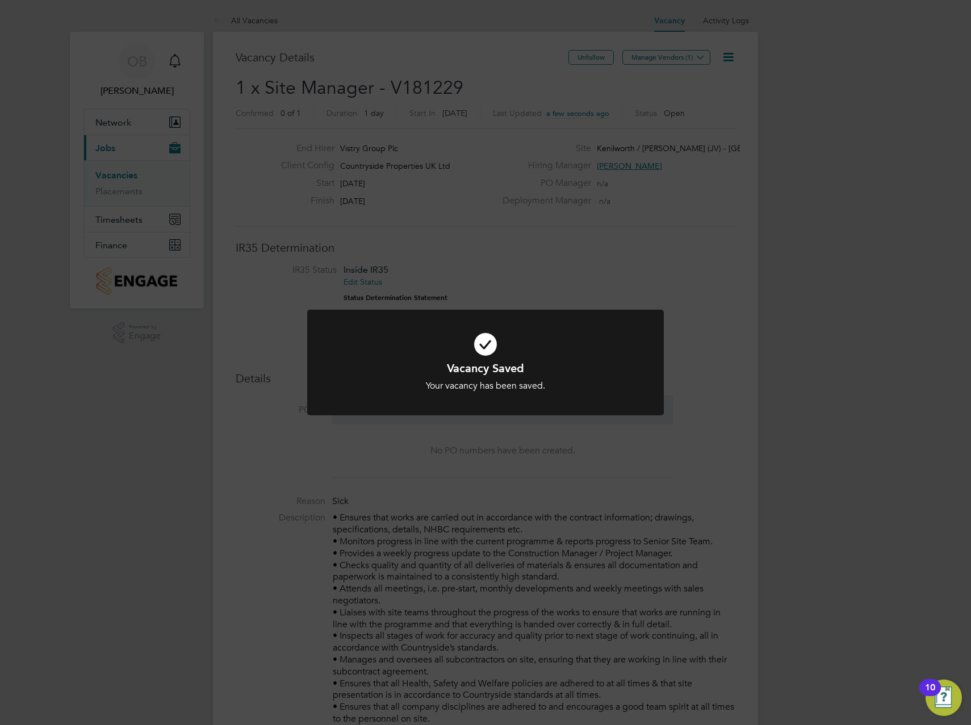
click at [680, 83] on div "Vacancy Saved Your vacancy has been saved. Cancel Okay" at bounding box center [485, 362] width 971 height 725
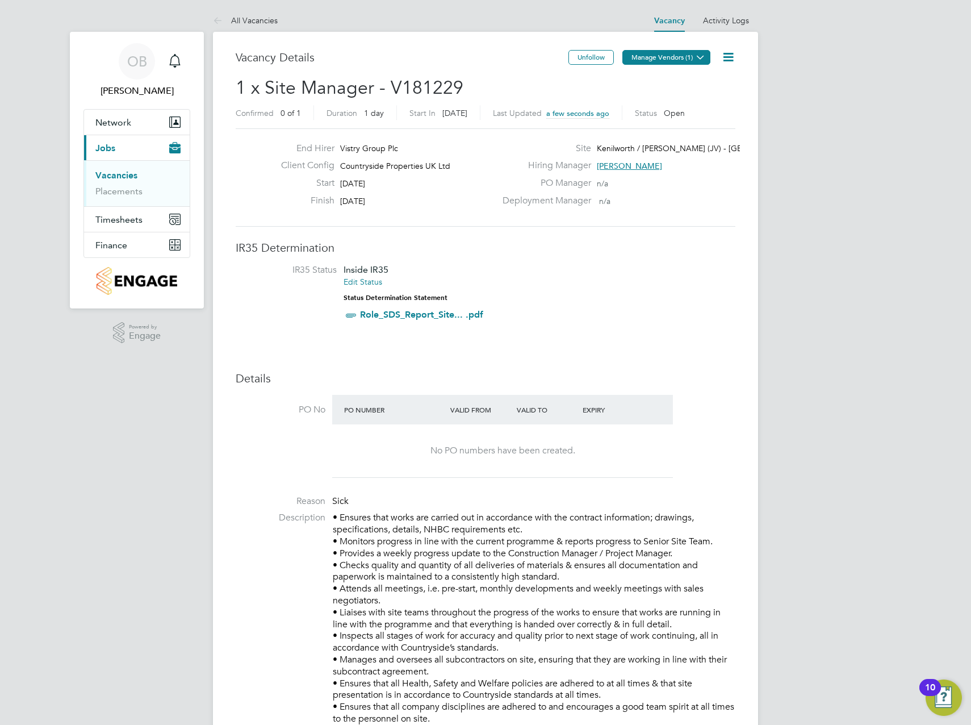
click at [678, 62] on button "Manage Vendors (1)" at bounding box center [666, 57] width 88 height 15
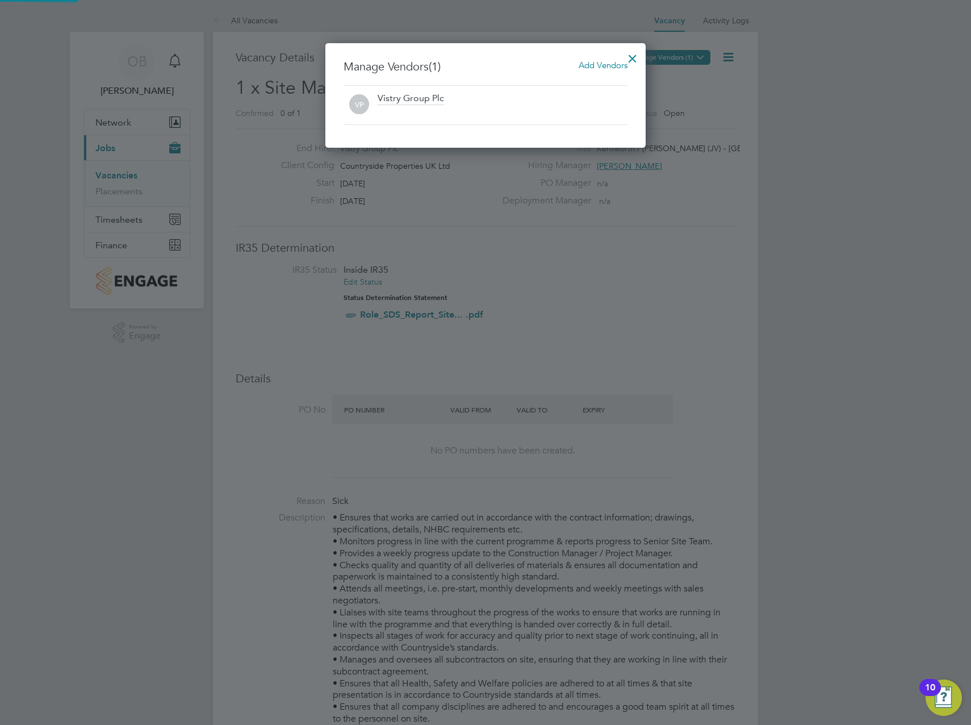
scroll to position [105, 321]
click at [604, 67] on span "Add Vendors" at bounding box center [603, 65] width 49 height 11
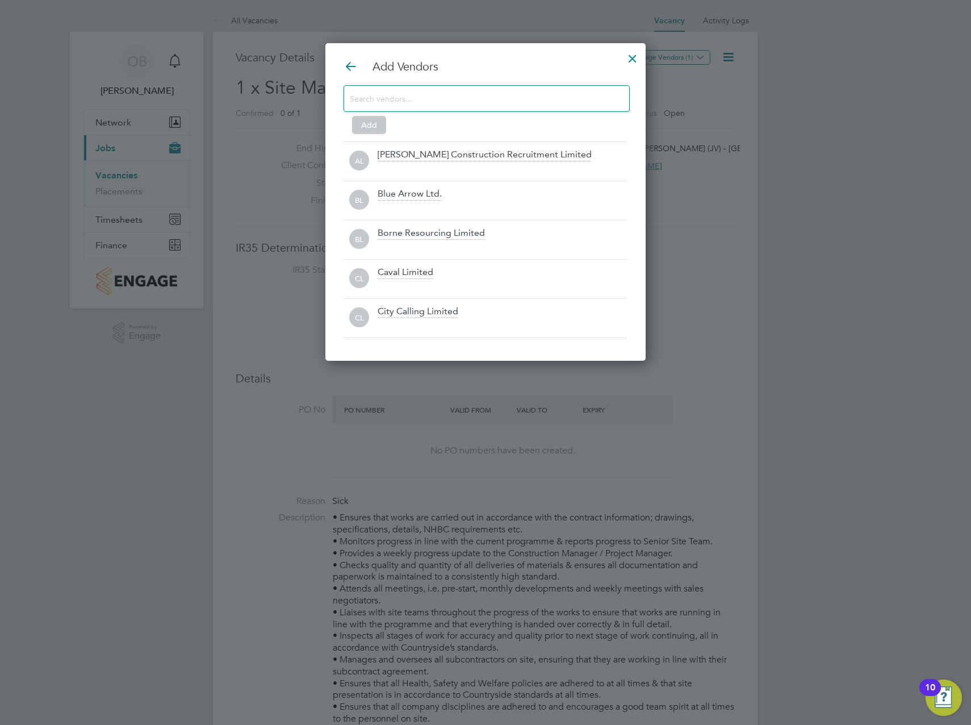
scroll to position [319, 321]
click at [544, 95] on input at bounding box center [478, 98] width 256 height 15
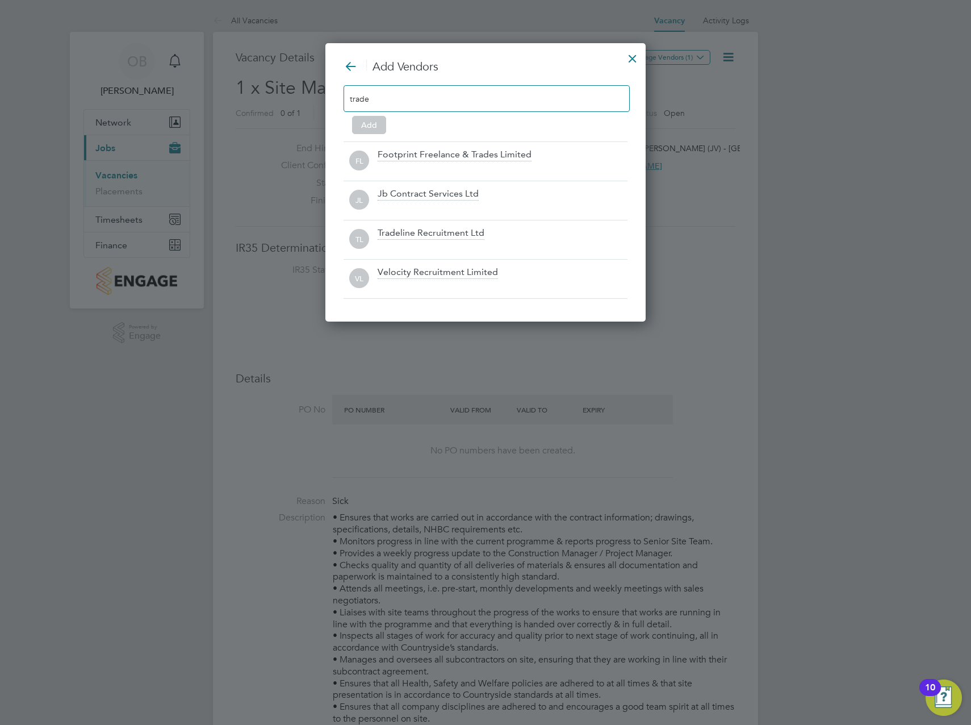
scroll to position [240, 321]
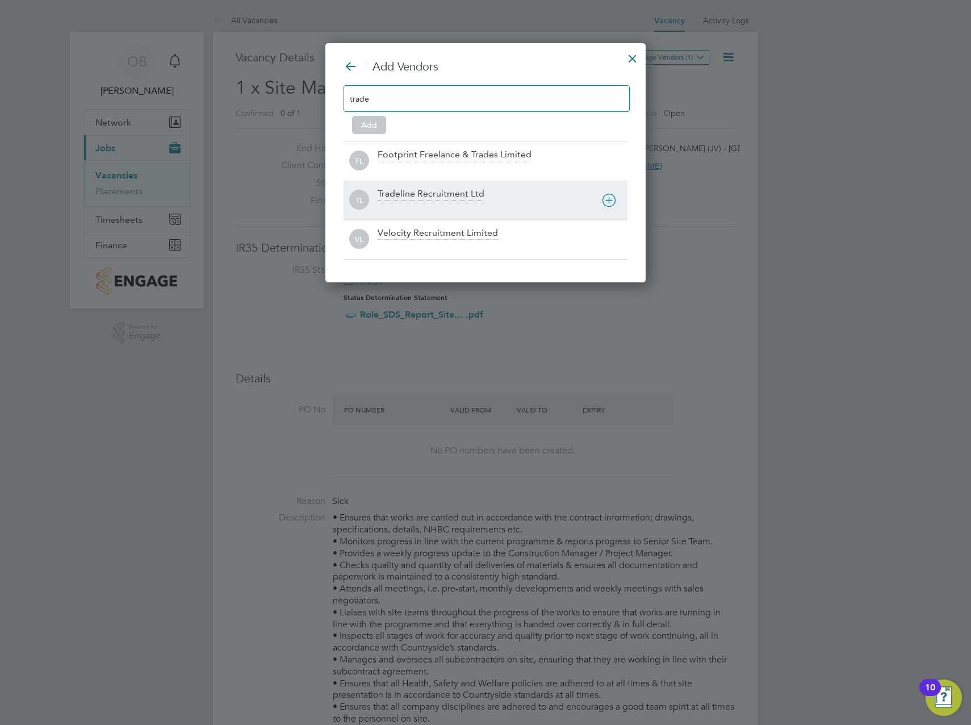
type input "trade"
click at [607, 200] on icon at bounding box center [609, 200] width 14 height 14
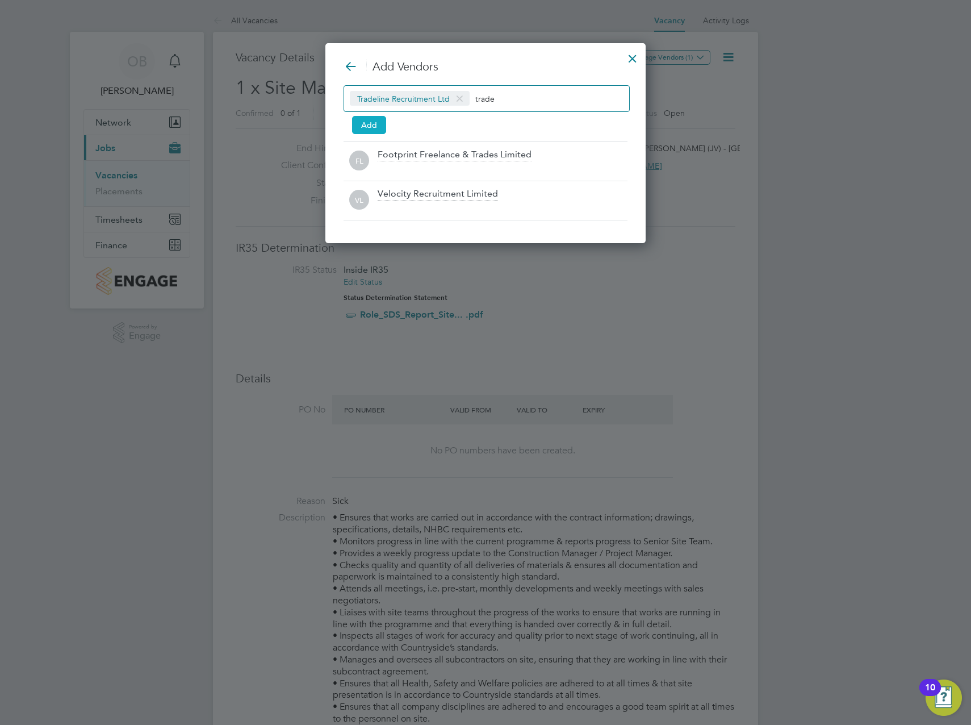
click at [377, 126] on button "Add" at bounding box center [369, 125] width 34 height 18
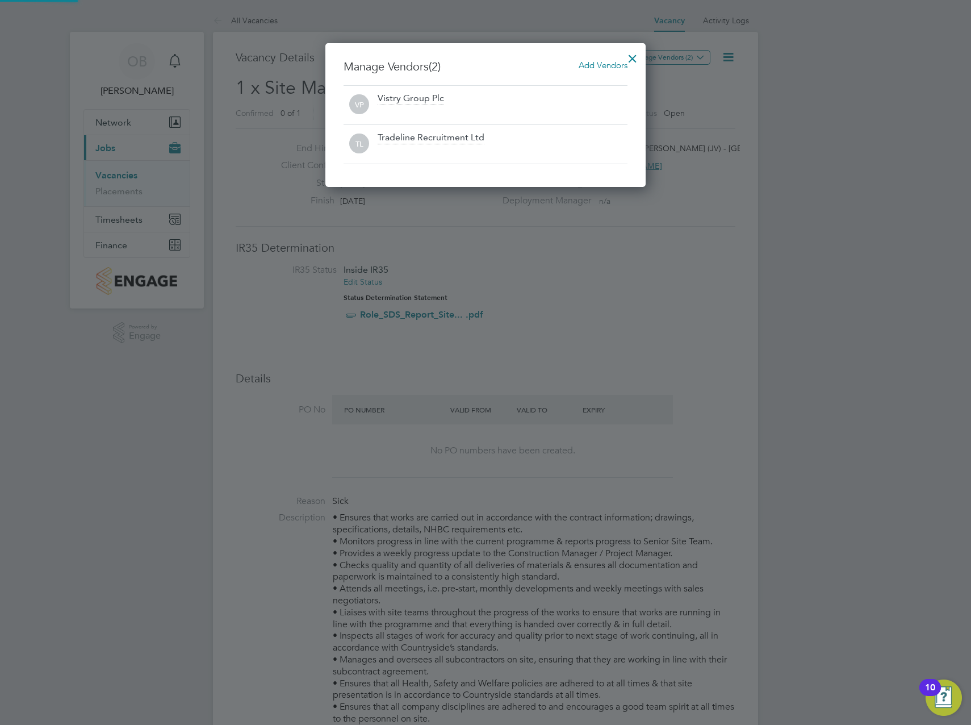
scroll to position [144, 321]
click at [634, 56] on div at bounding box center [632, 55] width 20 height 20
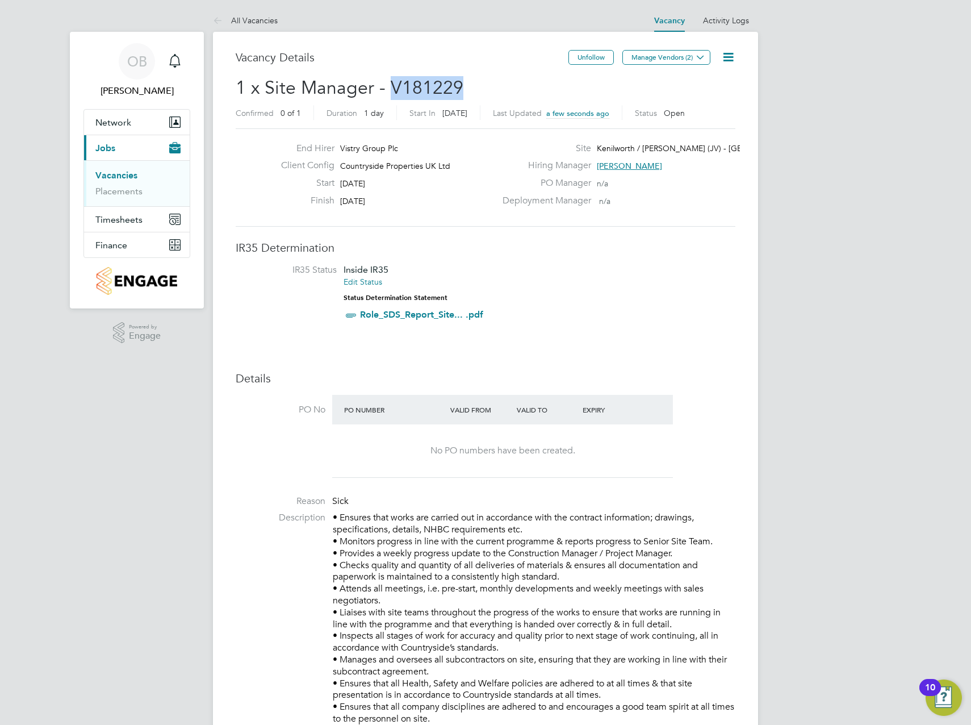
drag, startPoint x: 467, startPoint y: 82, endPoint x: 391, endPoint y: 88, distance: 75.7
click at [391, 88] on h2 "1 x Site Manager - V181229 Confirmed 0 of 1 Duration 1 day Start In Yesterday L…" at bounding box center [486, 100] width 500 height 48
copy span "V181229"
click at [717, 286] on li "IR35 Status Inside IR35 Edit Status Status Determination Statement Role_SDS_Rep…" at bounding box center [485, 294] width 477 height 61
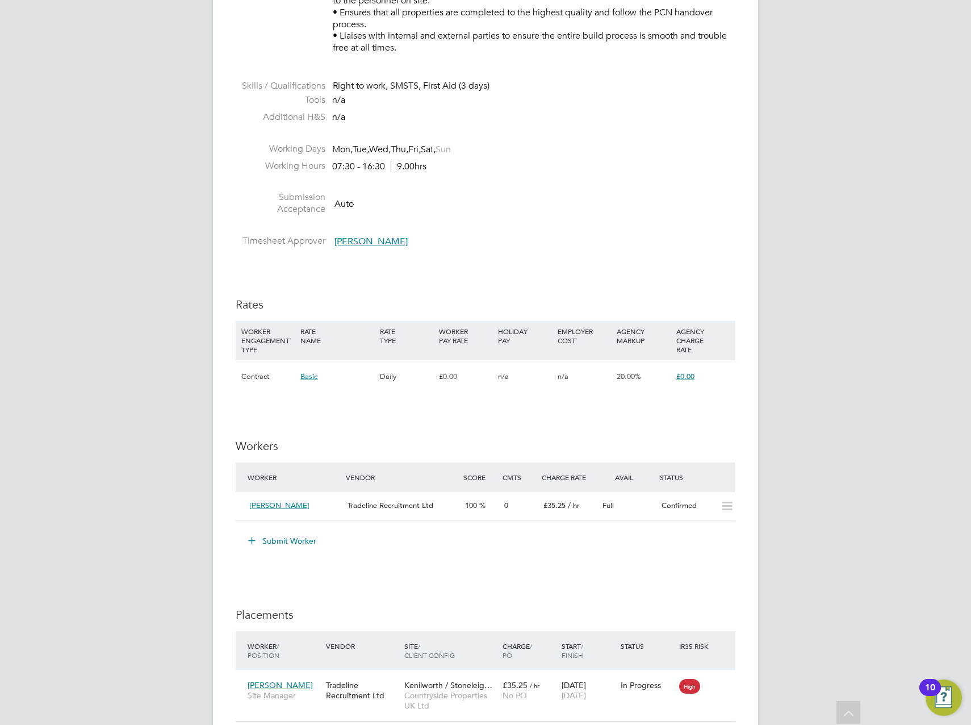
scroll to position [738, 0]
